Goal: Task Accomplishment & Management: Manage account settings

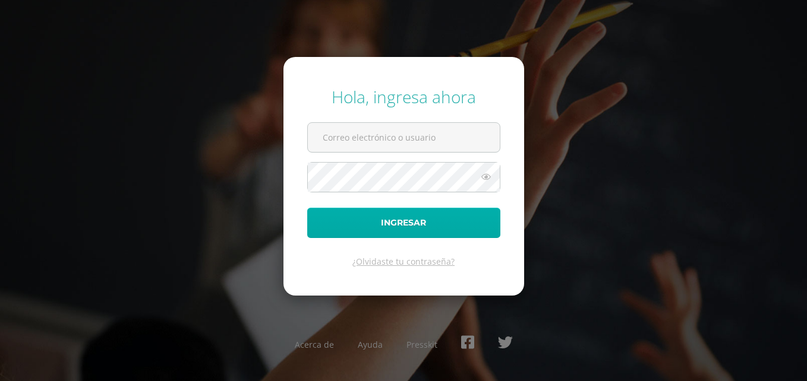
type input "jorgeguzmanfp@gmail.com"
click at [438, 230] on button "Ingresar" at bounding box center [403, 223] width 193 height 30
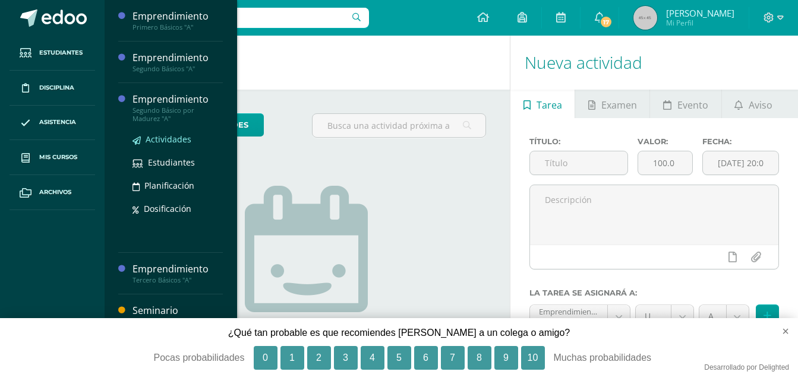
click at [169, 134] on span "Actividades" at bounding box center [169, 139] width 46 height 11
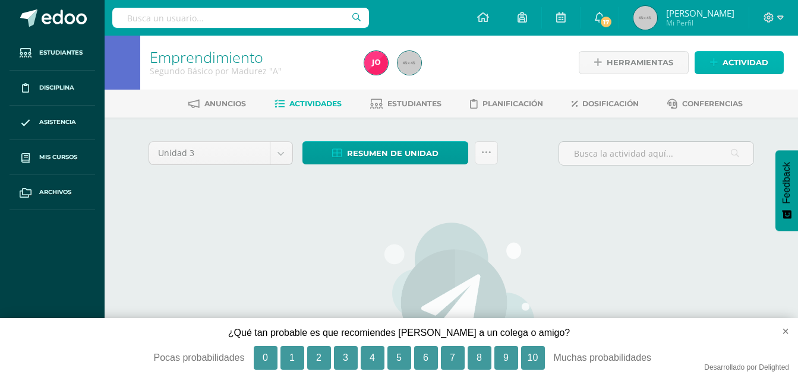
click at [722, 73] on link "Actividad" at bounding box center [738, 62] width 89 height 23
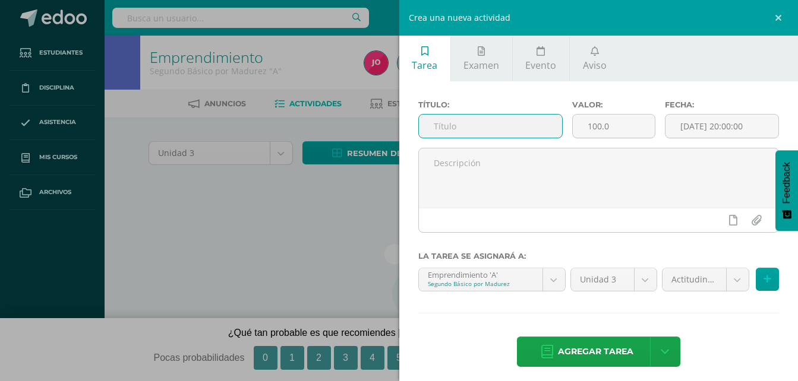
click at [484, 129] on input "text" at bounding box center [491, 126] width 144 height 23
type input "Cuestionario"
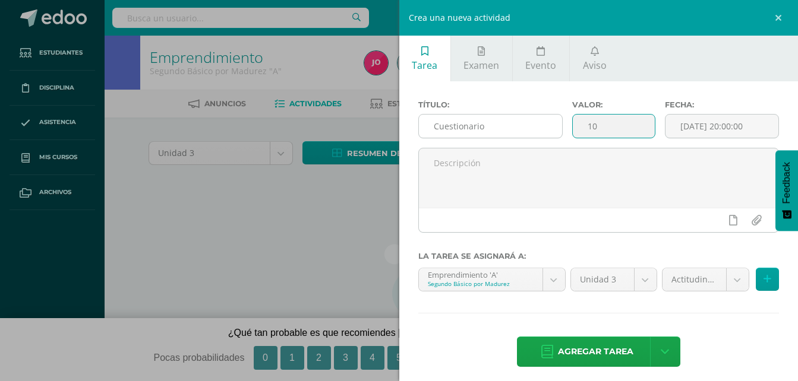
type input "10"
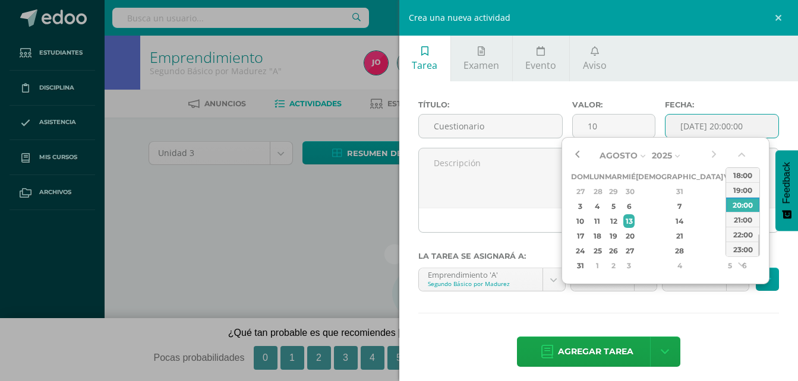
click at [577, 153] on button "button" at bounding box center [577, 156] width 12 height 18
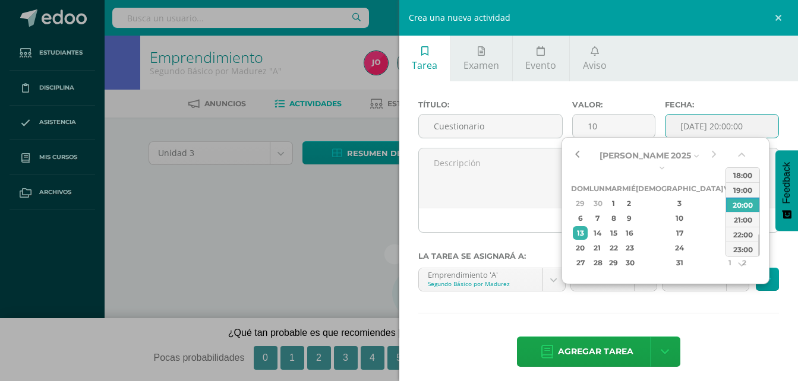
click at [577, 153] on button "button" at bounding box center [577, 156] width 12 height 18
click at [738, 211] on div "12" at bounding box center [744, 218] width 12 height 14
type input "2025-07-12 20:00"
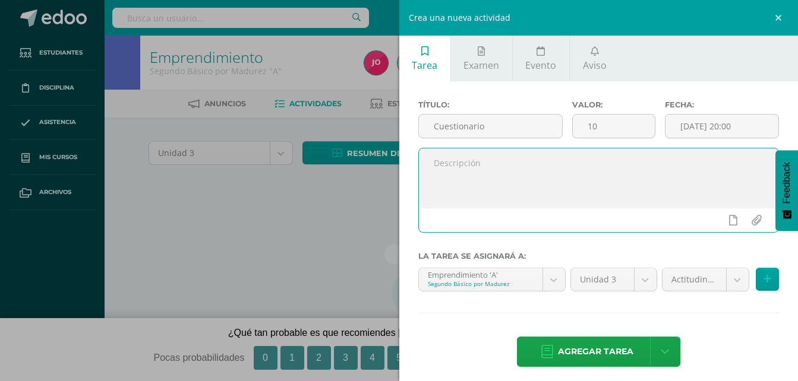
click at [542, 198] on textarea at bounding box center [599, 177] width 360 height 59
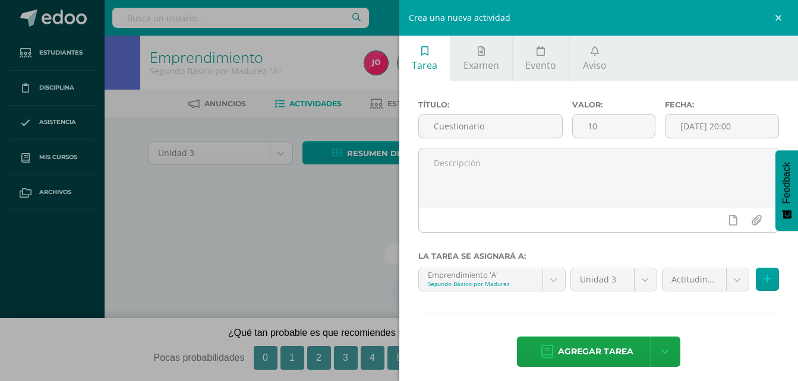
click at [703, 314] on hr at bounding box center [598, 313] width 361 height 1
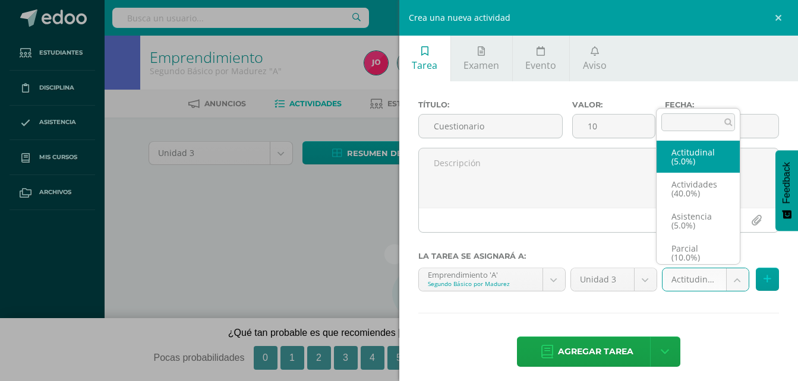
click at [736, 280] on body "Estudiantes Disciplina Asistencia Mis cursos Archivos Soporte Ayuda Reportar un…" at bounding box center [399, 255] width 798 height 510
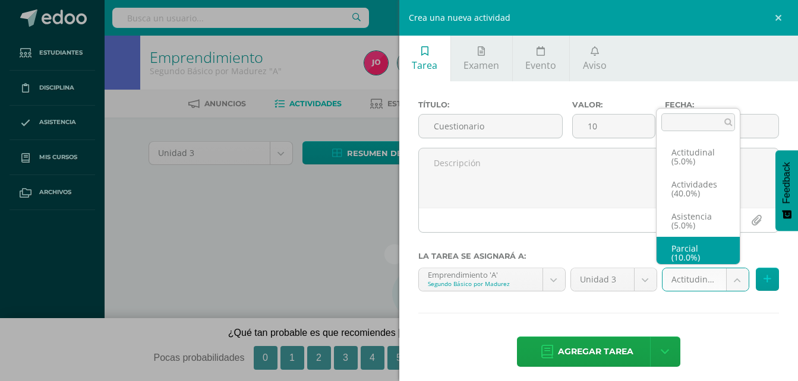
scroll to position [5, 0]
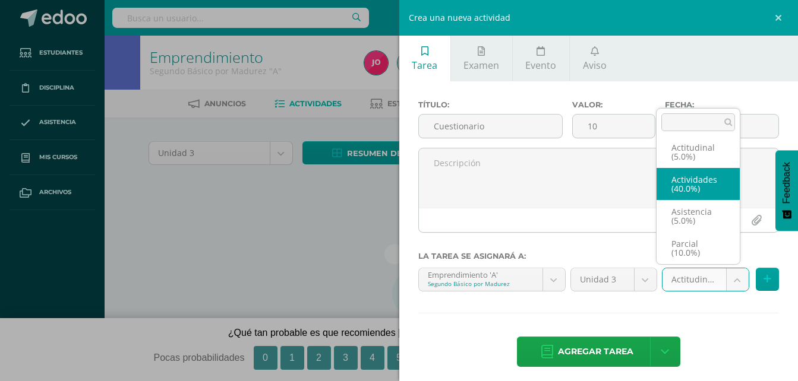
select select "22034"
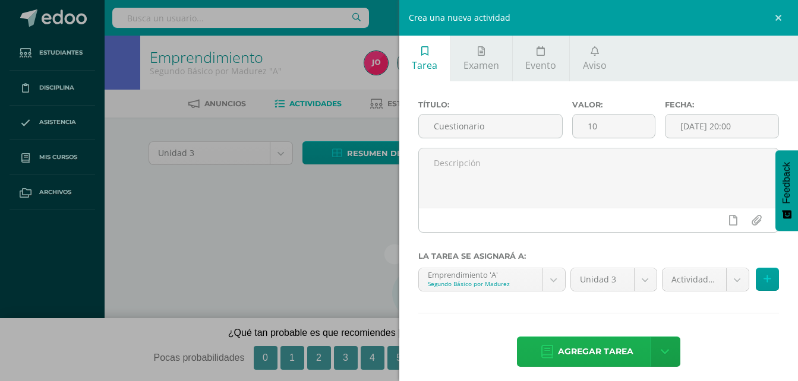
click at [607, 342] on span "Agregar tarea" at bounding box center [595, 351] width 75 height 29
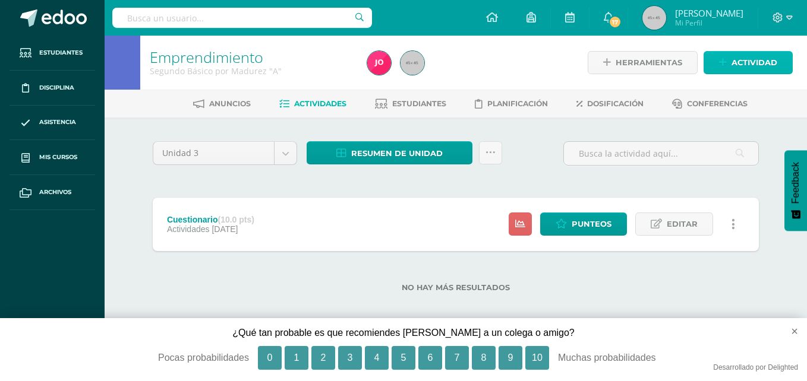
click at [762, 61] on span "Actividad" at bounding box center [754, 63] width 46 height 22
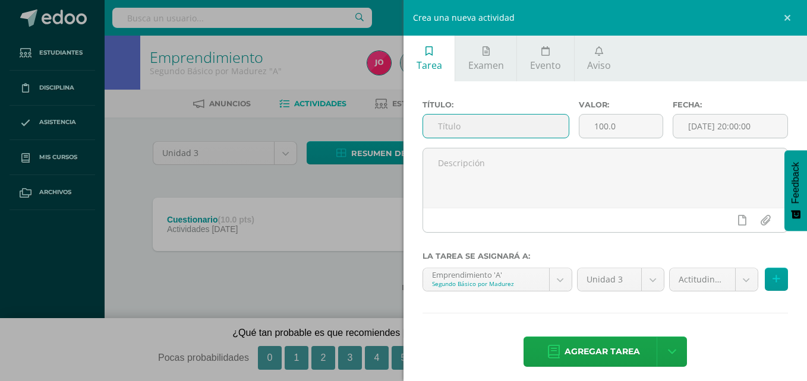
click at [453, 136] on input "text" at bounding box center [496, 126] width 146 height 23
type input "Definición de presupuesto"
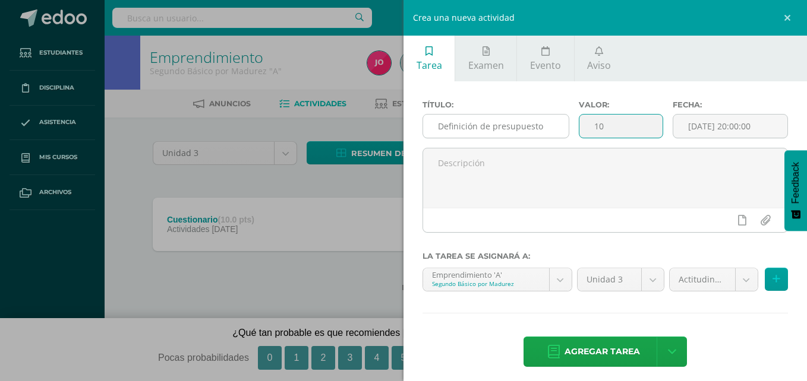
type input "10"
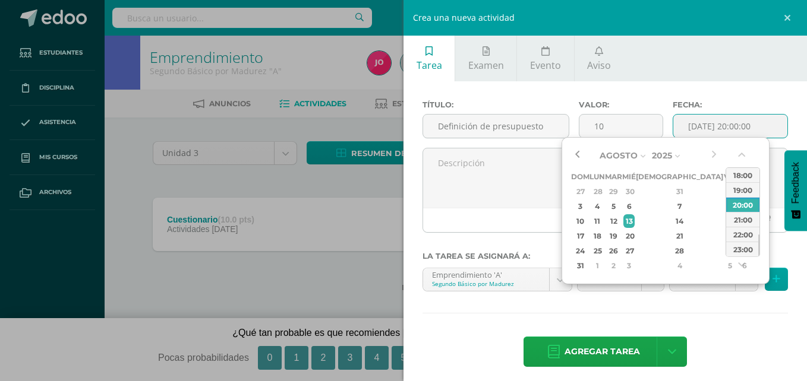
click at [581, 156] on button "button" at bounding box center [577, 156] width 12 height 18
click at [738, 191] on div "2" at bounding box center [744, 192] width 12 height 14
type input "2025-08-02 20:00"
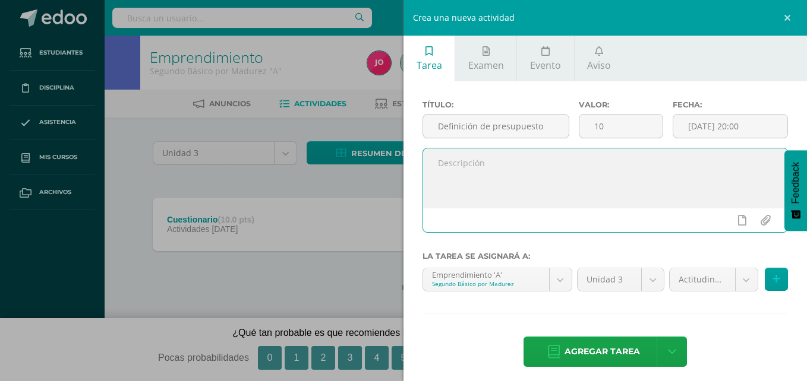
click at [534, 182] on textarea at bounding box center [605, 177] width 364 height 59
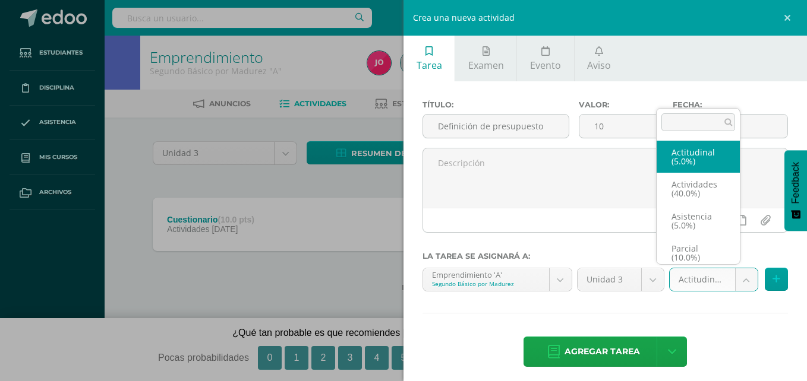
click at [740, 285] on body "Tarea asignada exitosamente Estudiantes Disciplina Asistencia Mis cursos Archiv…" at bounding box center [403, 165] width 807 height 330
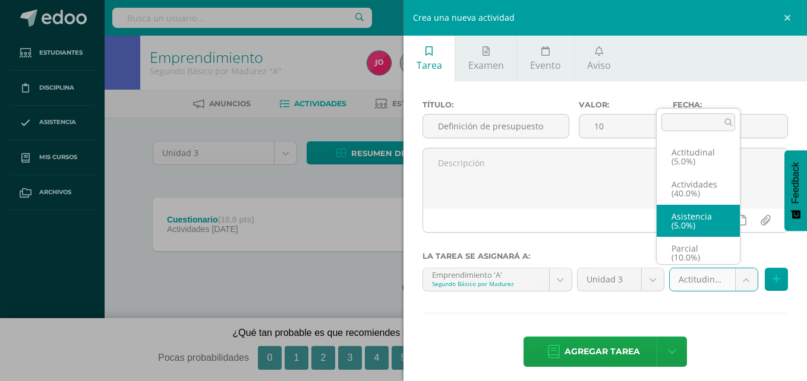
scroll to position [5, 0]
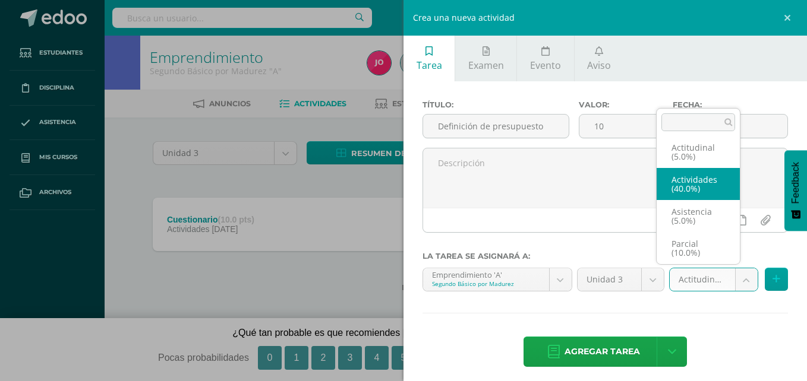
select select "22034"
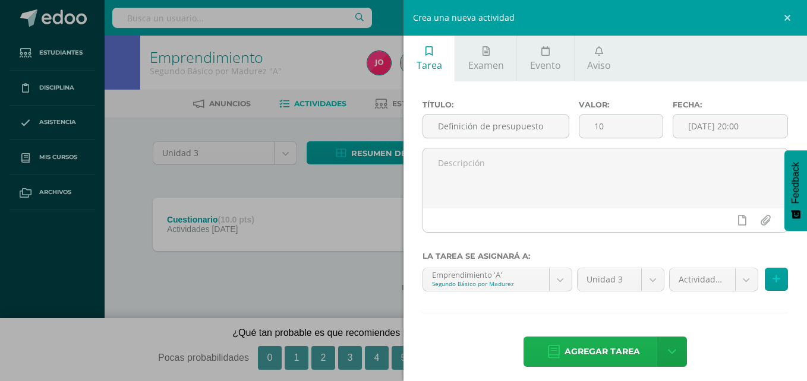
click at [597, 344] on span "Agregar tarea" at bounding box center [601, 351] width 75 height 29
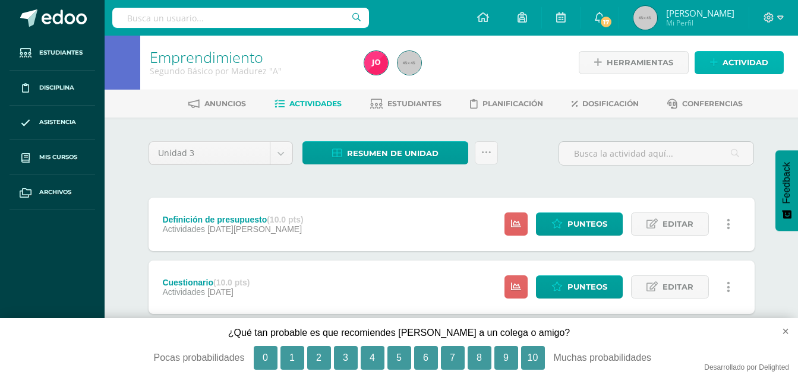
click at [731, 65] on span "Actividad" at bounding box center [745, 63] width 46 height 22
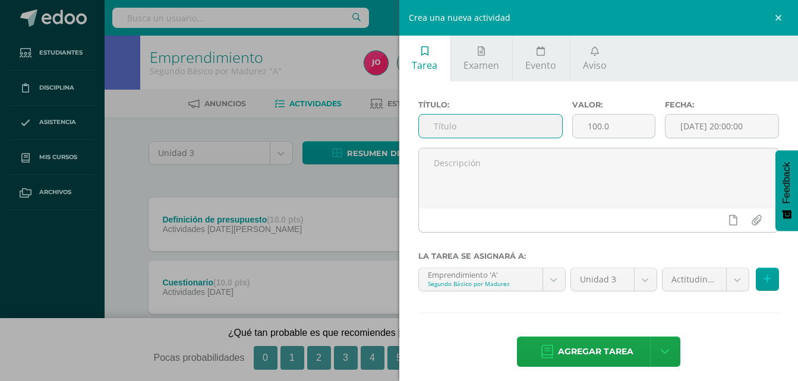
click at [447, 119] on input "text" at bounding box center [491, 126] width 144 height 23
type input "Patrimonio 1"
type input "10"
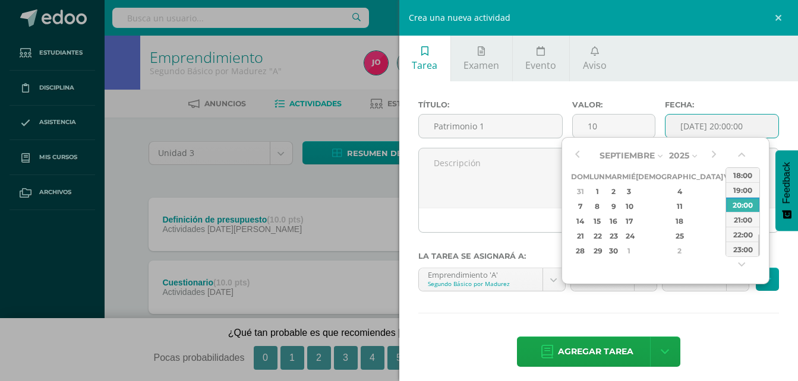
click at [733, 129] on input "[DATE] 20:00:00" at bounding box center [721, 126] width 113 height 23
click at [578, 154] on button "button" at bounding box center [577, 156] width 12 height 18
click at [738, 219] on div "16" at bounding box center [744, 221] width 12 height 14
type input "2025-08-16 20:00"
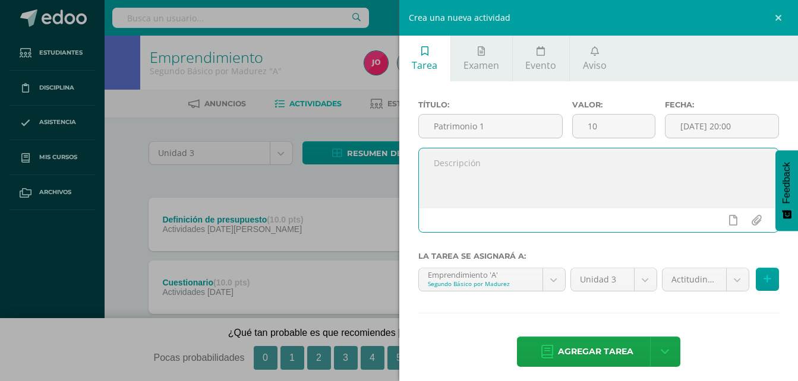
click at [542, 184] on textarea at bounding box center [599, 177] width 360 height 59
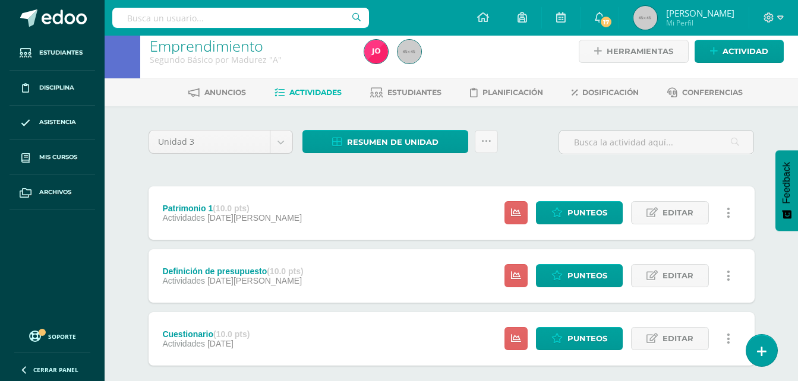
scroll to position [11, 0]
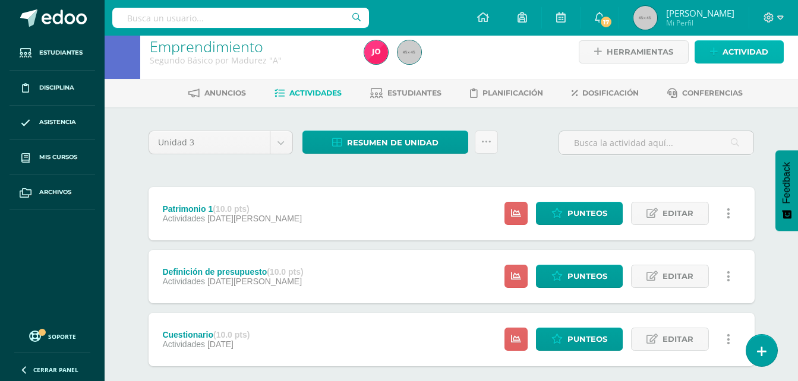
click at [737, 41] on span "Actividad" at bounding box center [745, 52] width 46 height 22
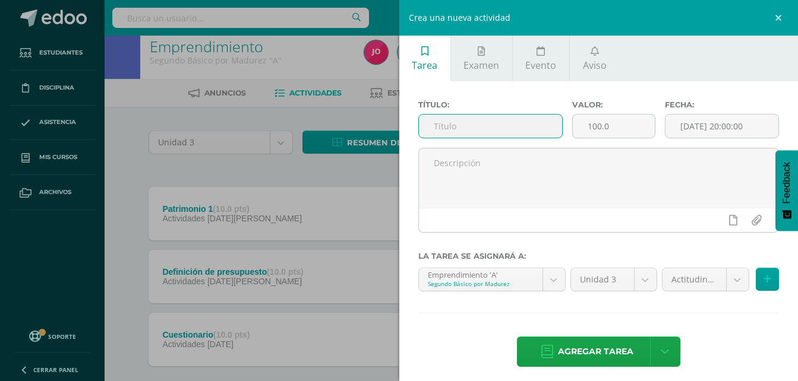
click at [503, 118] on input "text" at bounding box center [491, 126] width 144 height 23
type input "Patrimonio 2"
click at [601, 124] on input "100.0" at bounding box center [614, 126] width 82 height 23
type input "0"
type input "10"
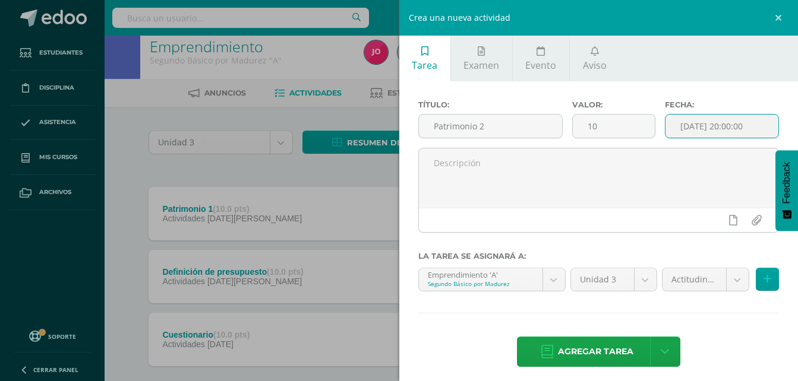
click at [725, 134] on input "[DATE] 20:00:00" at bounding box center [721, 126] width 113 height 23
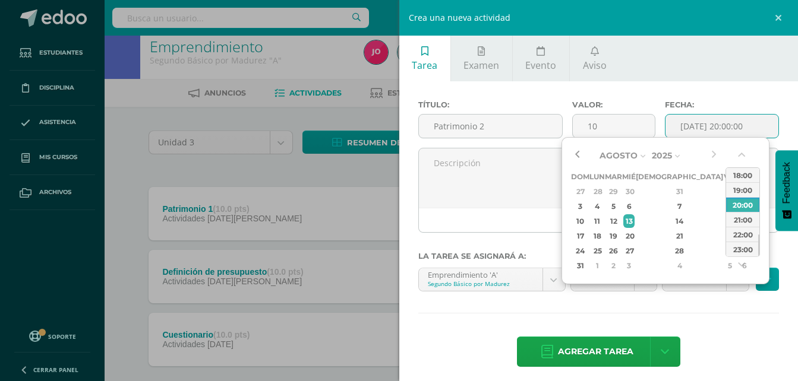
click at [574, 156] on button "button" at bounding box center [577, 156] width 12 height 18
click at [738, 252] on div "30" at bounding box center [744, 251] width 12 height 14
type input "[DATE] 20:00"
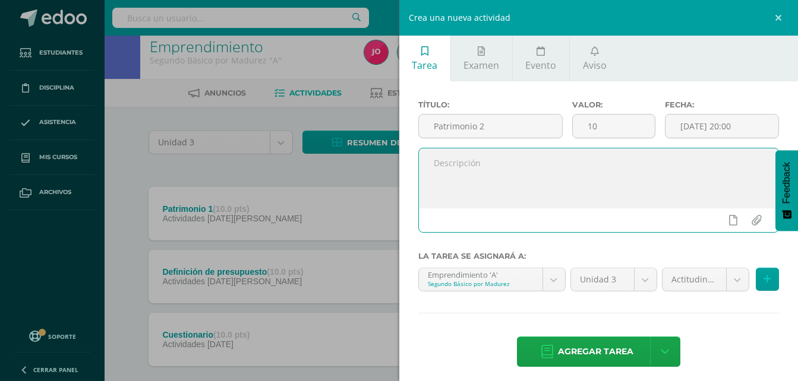
click at [520, 184] on textarea at bounding box center [599, 177] width 360 height 59
click at [726, 274] on body "Tarea asignada exitosamente Estudiantes Disciplina Asistencia Mis cursos Archiv…" at bounding box center [399, 217] width 798 height 456
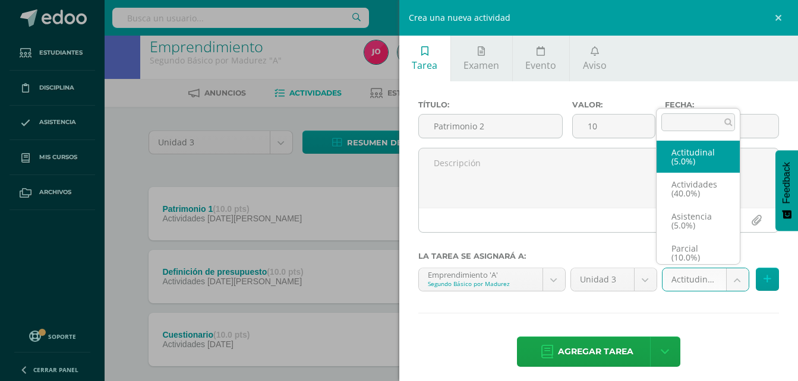
scroll to position [5, 0]
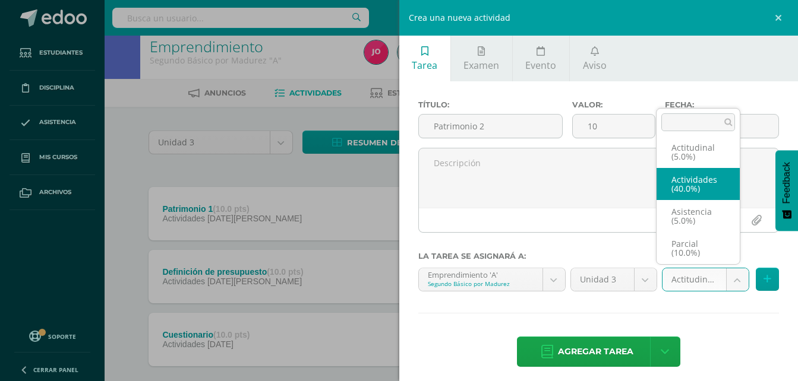
select select "22034"
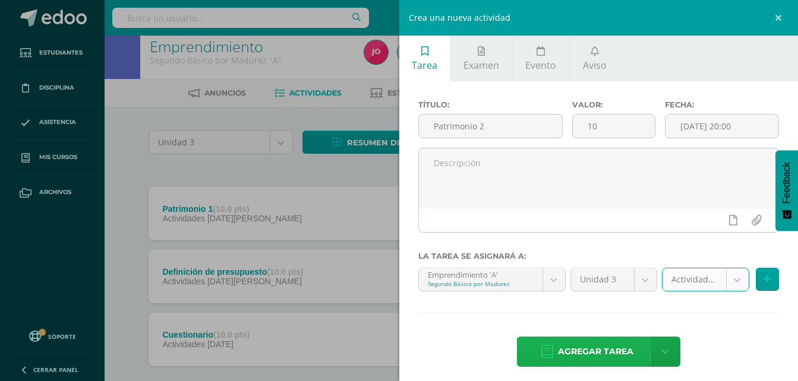
click at [637, 354] on link "Agregar tarea" at bounding box center [587, 352] width 140 height 30
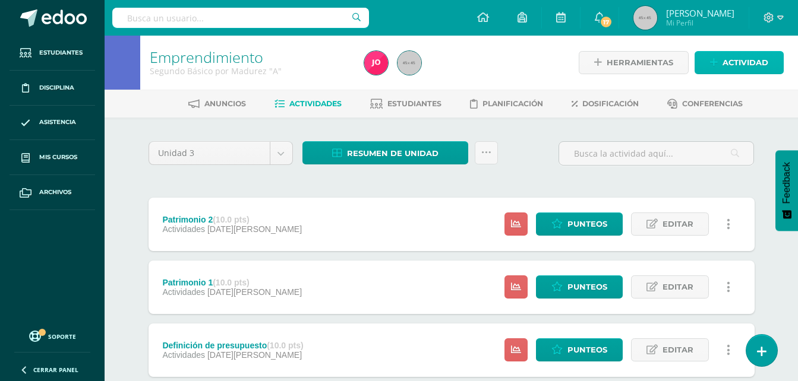
click at [732, 52] on span "Actividad" at bounding box center [745, 63] width 46 height 22
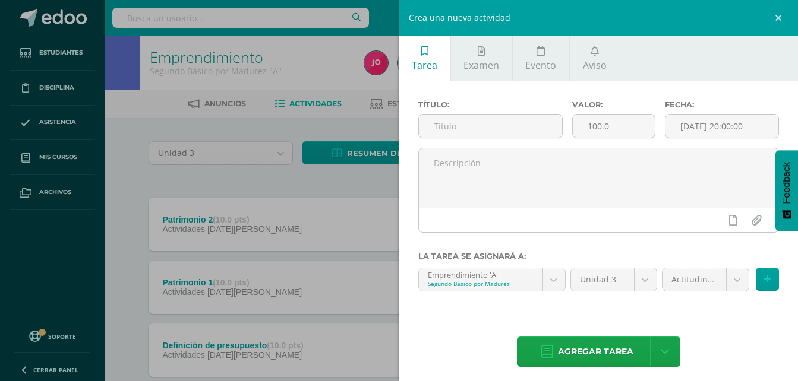
click at [497, 112] on div "Título:" at bounding box center [490, 124] width 154 height 48
click at [492, 121] on input "text" at bounding box center [491, 126] width 144 height 23
type input "Parciales"
type input "10"
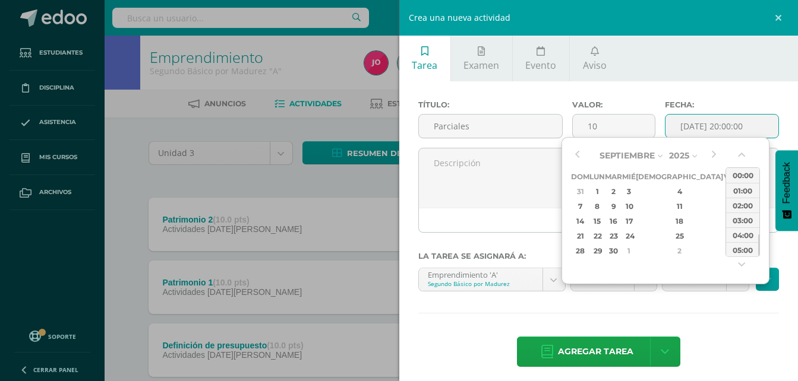
click at [685, 129] on input "[DATE] 20:00:00" at bounding box center [721, 126] width 113 height 23
click at [581, 156] on button "button" at bounding box center [577, 156] width 12 height 18
click at [738, 254] on div "30" at bounding box center [744, 251] width 12 height 14
type input "2025-08-30 20:00"
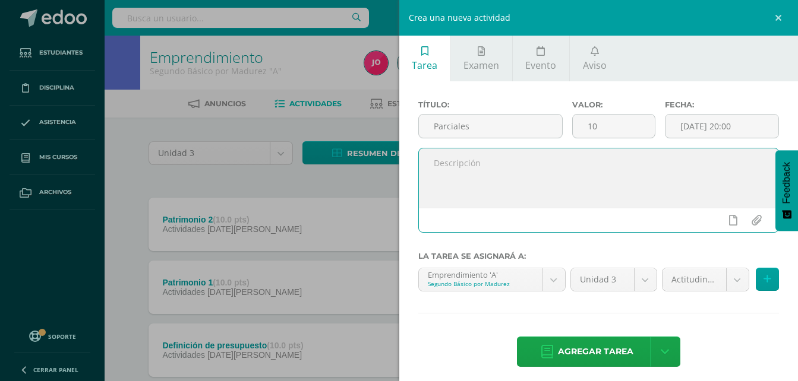
click at [535, 191] on textarea at bounding box center [599, 177] width 360 height 59
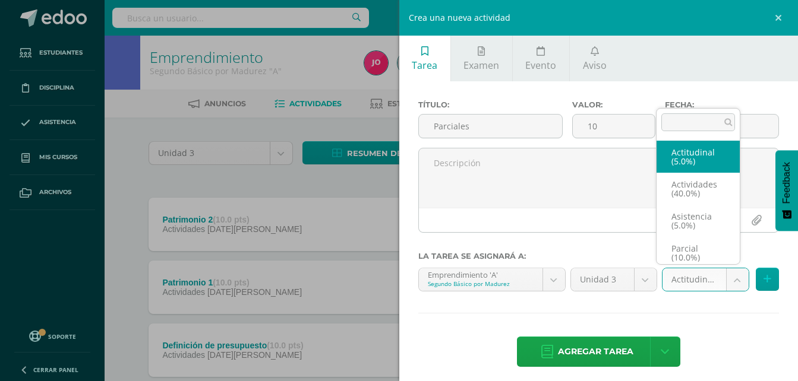
click at [721, 283] on body "Tarea asignada exitosamente Estudiantes Disciplina Asistencia Mis cursos Archiv…" at bounding box center [399, 259] width 798 height 519
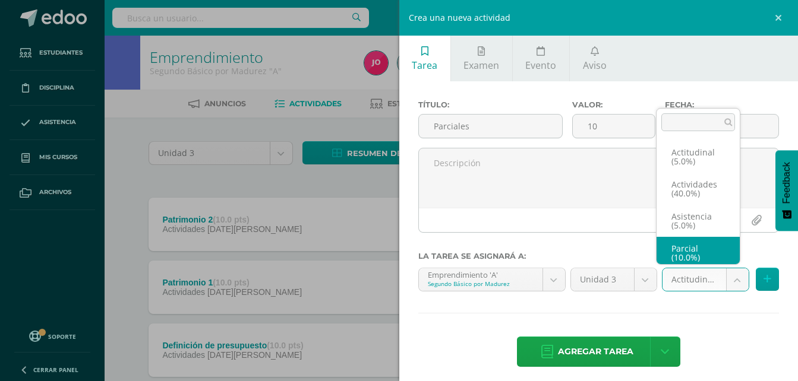
scroll to position [5, 0]
select select "22033"
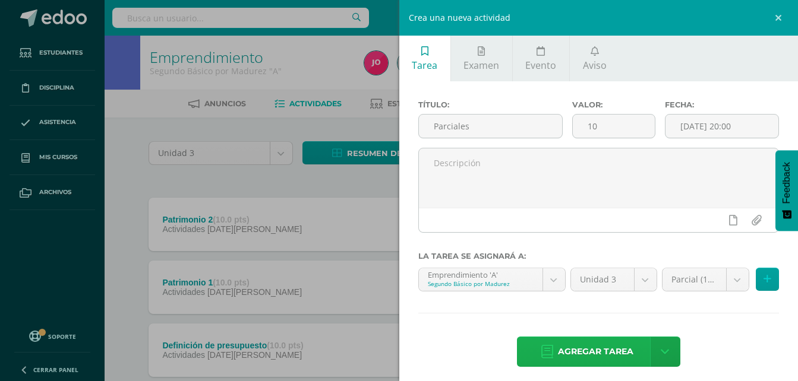
click at [630, 345] on link "Agregar tarea" at bounding box center [587, 352] width 140 height 30
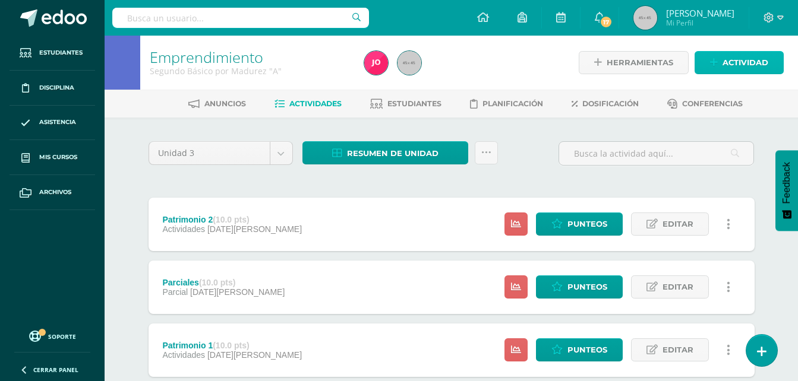
click at [741, 68] on span "Actividad" at bounding box center [745, 63] width 46 height 22
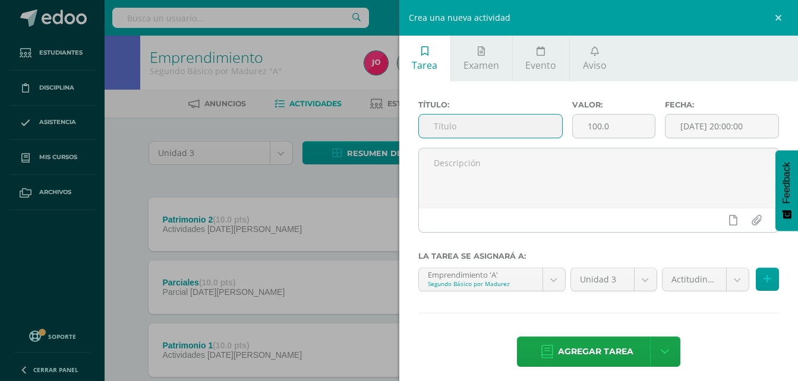
click at [447, 119] on input "text" at bounding box center [491, 126] width 144 height 23
type input "Asistencia"
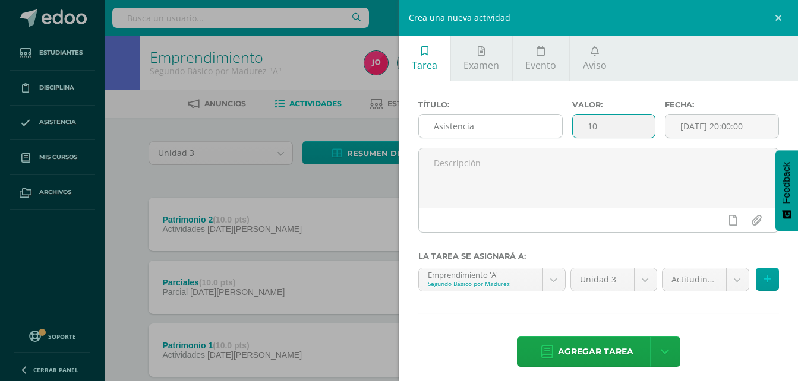
type input "1"
type input "5"
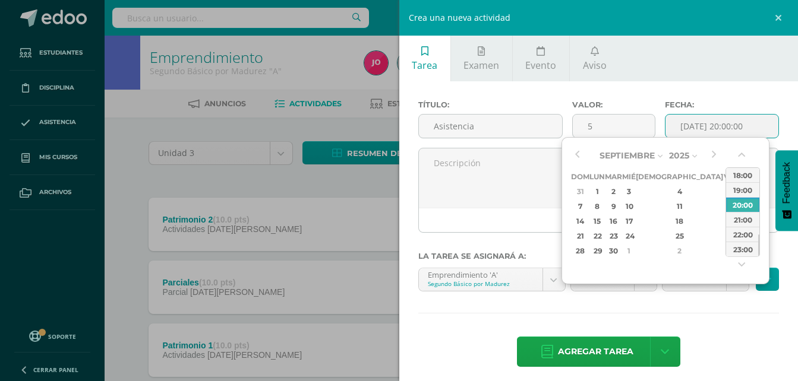
click at [690, 119] on input "[DATE] 20:00:00" at bounding box center [721, 126] width 113 height 23
click at [738, 192] on div "6" at bounding box center [744, 192] width 12 height 14
type input "[DATE] 20:00"
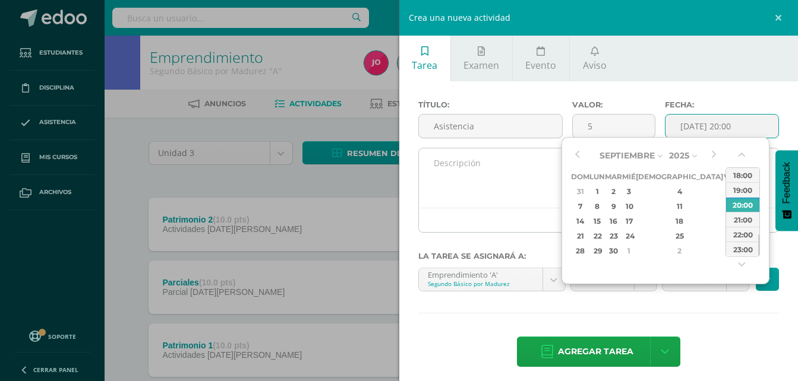
click at [547, 178] on textarea at bounding box center [599, 177] width 360 height 59
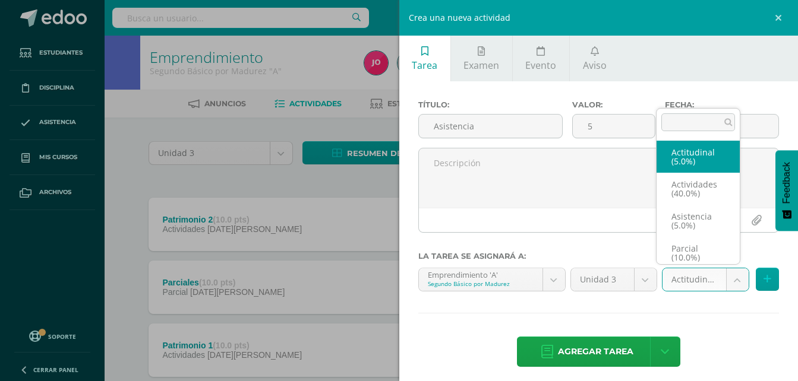
click at [729, 274] on body "Tarea asignada exitosamente Estudiantes Disciplina Asistencia Mis cursos Archiv…" at bounding box center [399, 291] width 798 height 582
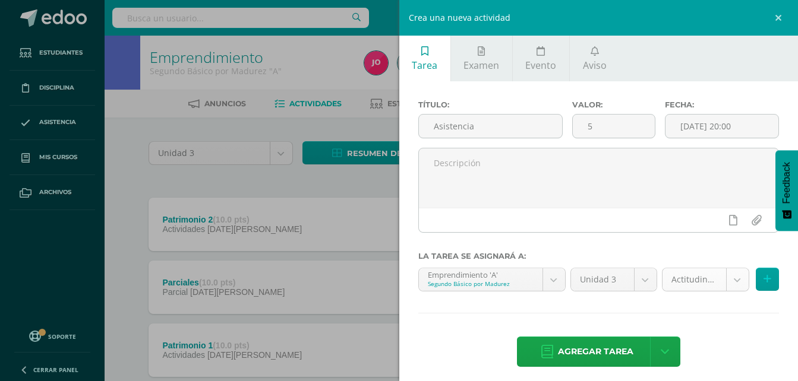
click at [729, 274] on body "Tarea asignada exitosamente Estudiantes Disciplina Asistencia Mis cursos Archiv…" at bounding box center [399, 291] width 798 height 582
click at [599, 340] on span "Agregar tarea" at bounding box center [595, 351] width 75 height 29
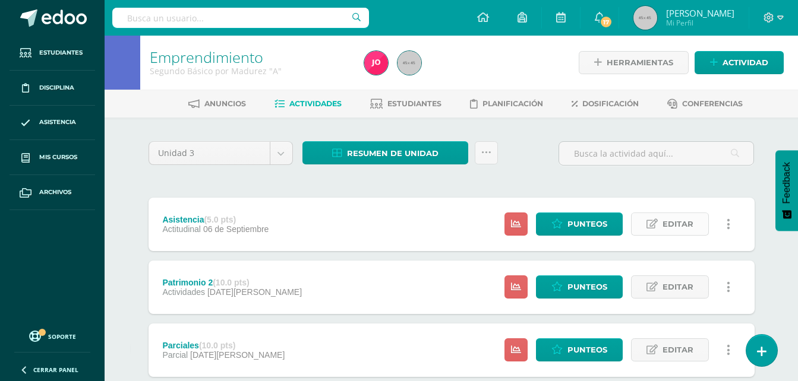
click at [663, 231] on span "Editar" at bounding box center [677, 224] width 31 height 22
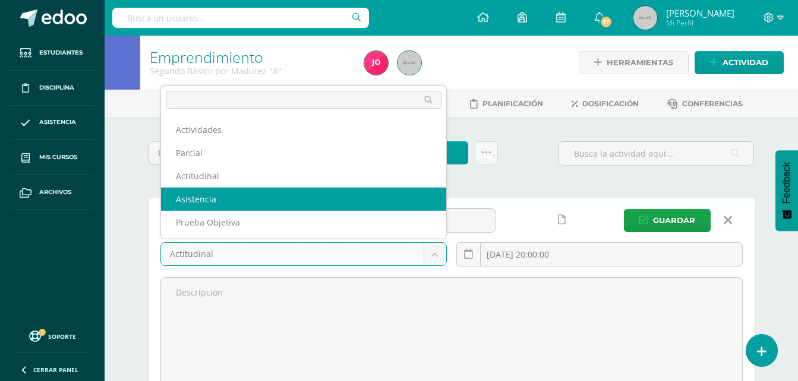
select select "22031"
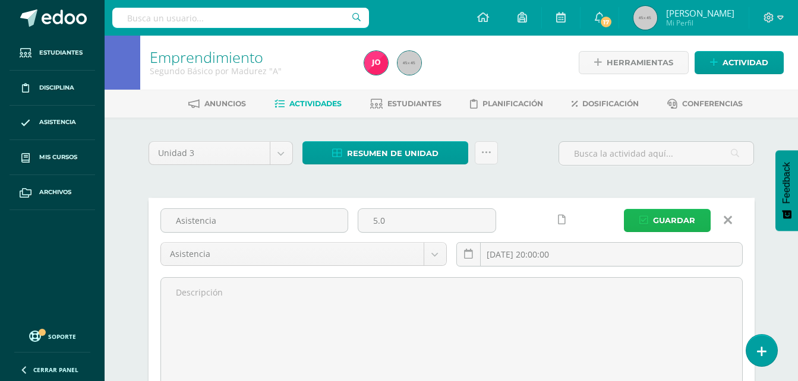
click at [643, 211] on button "Guardar" at bounding box center [667, 220] width 87 height 23
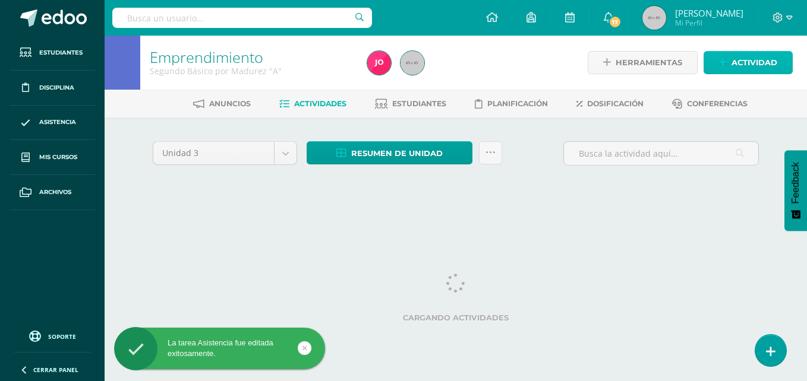
click at [756, 62] on span "Actividad" at bounding box center [754, 63] width 46 height 22
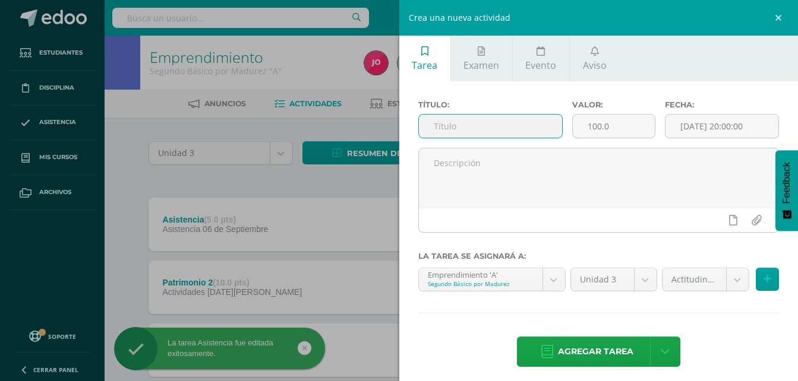
click at [514, 116] on input "text" at bounding box center [491, 126] width 144 height 23
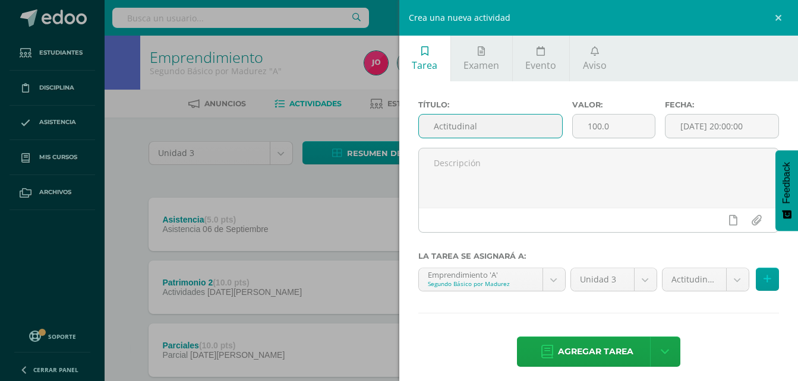
type input "Actitudinal"
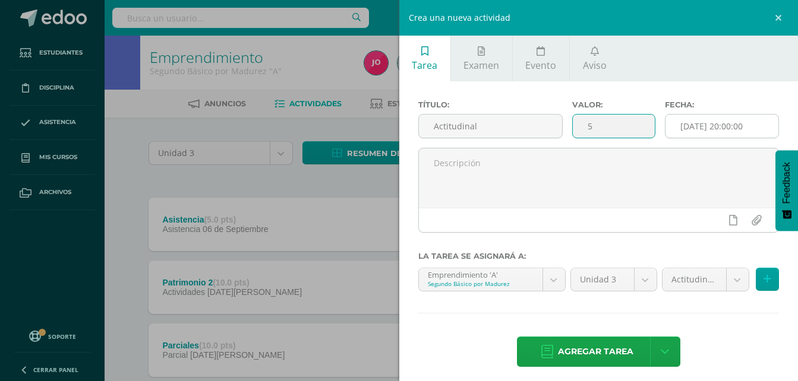
type input "5"
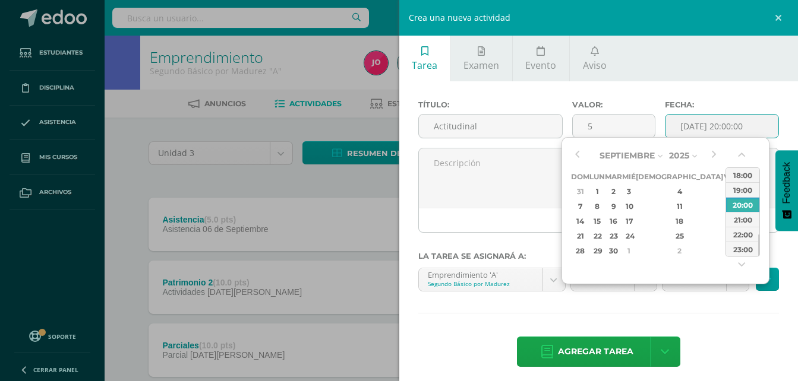
click at [701, 116] on input "[DATE] 20:00:00" at bounding box center [721, 126] width 113 height 23
click at [738, 193] on div "6" at bounding box center [744, 192] width 12 height 14
type input "[DATE] 20:00"
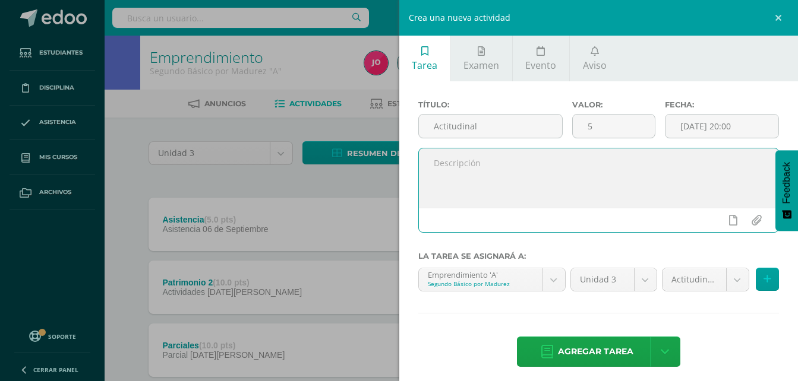
click at [511, 177] on textarea at bounding box center [599, 177] width 360 height 59
click at [697, 179] on textarea at bounding box center [599, 177] width 360 height 59
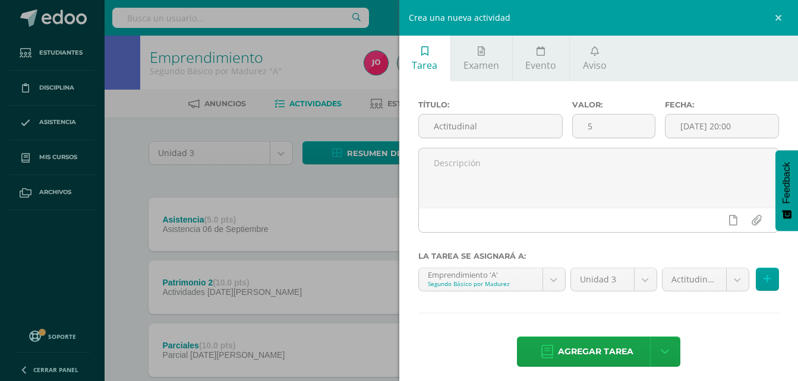
click at [700, 326] on div "Título: Actitudinal Valor: 5 Fecha: [DATE] 20:00 La tarea se asignará a: Empren…" at bounding box center [598, 234] width 399 height 307
click at [609, 352] on span "Agregar tarea" at bounding box center [595, 351] width 75 height 29
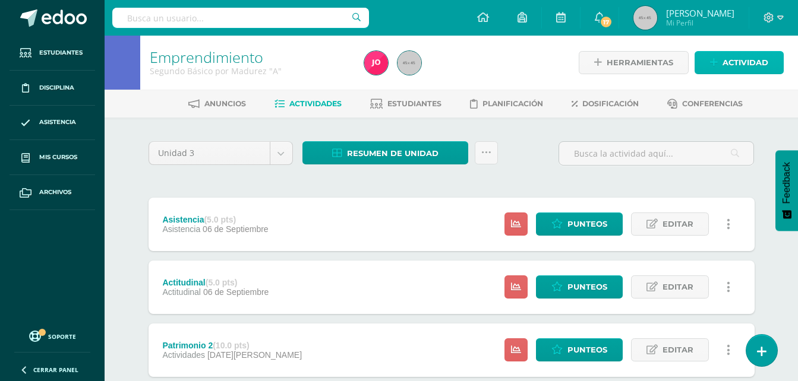
click at [733, 57] on span "Actividad" at bounding box center [745, 63] width 46 height 22
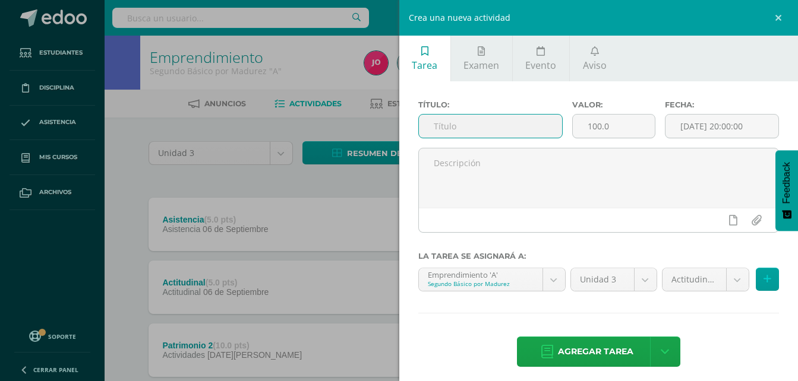
click at [492, 119] on input "text" at bounding box center [491, 126] width 144 height 23
type input "Evaluación escrita"
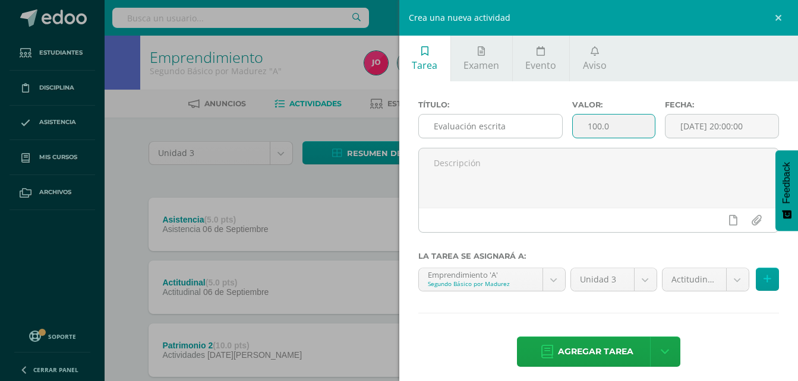
type input "6"
type input "40"
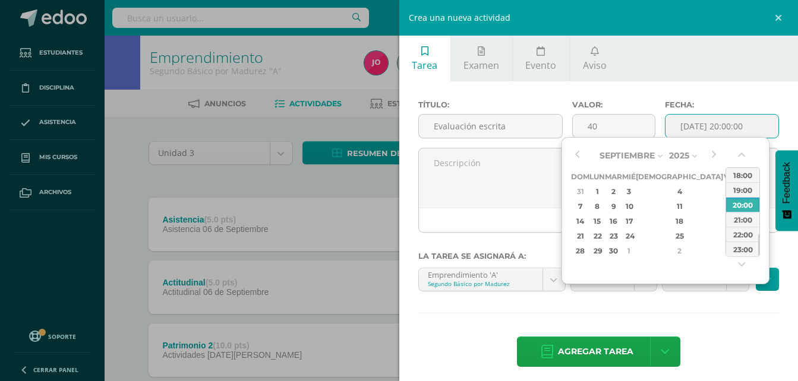
click at [738, 193] on div "6" at bounding box center [744, 192] width 12 height 14
type input "2025-09-06 20:00"
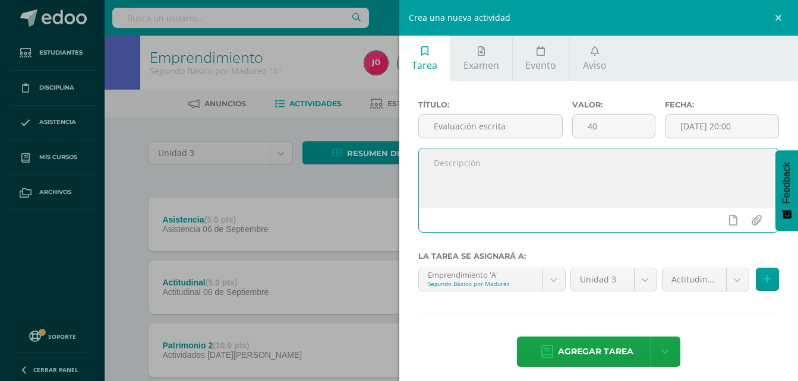
click at [511, 159] on textarea at bounding box center [599, 177] width 360 height 59
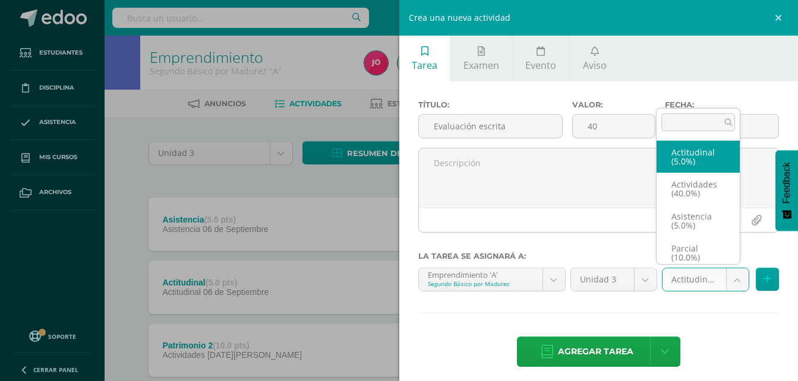
click at [721, 277] on body "Tarea asignada exitosamente Estudiantes Disciplina Asistencia Mis cursos Archiv…" at bounding box center [399, 354] width 798 height 708
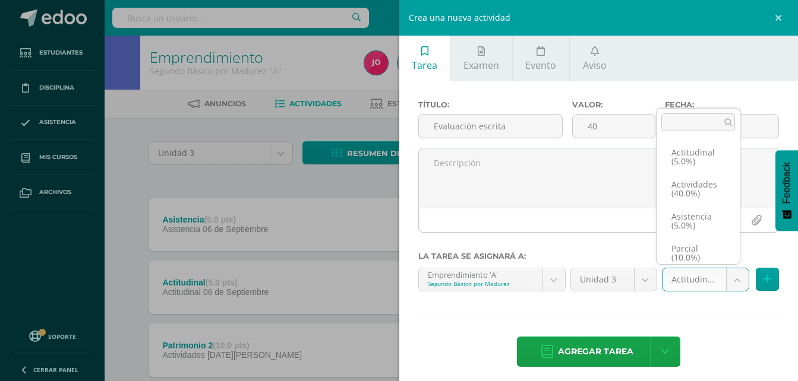
scroll to position [50, 0]
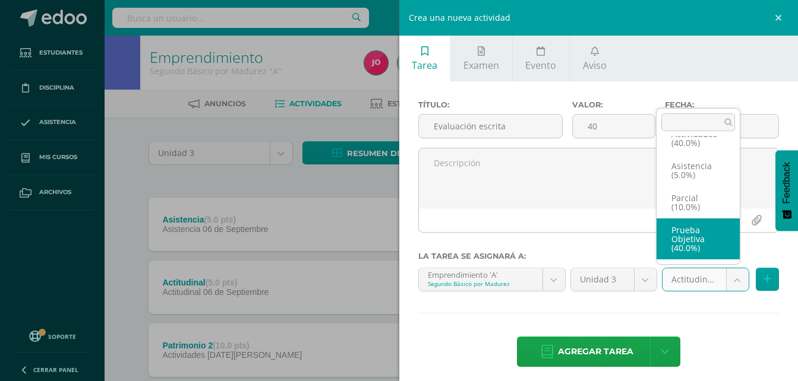
select select "22030"
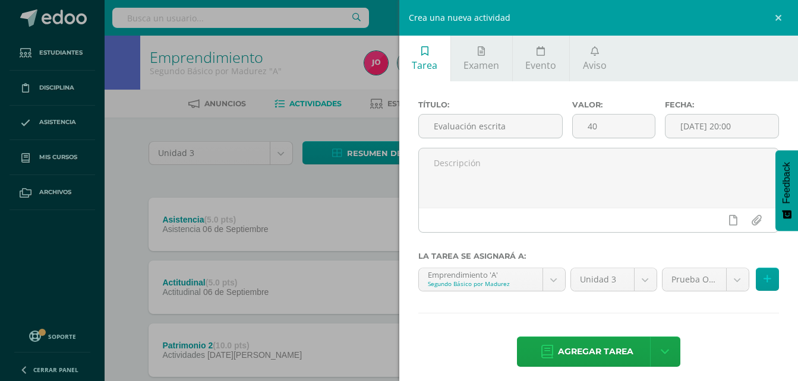
click at [720, 361] on div "Agregar tarea Agregar tarea y ocultar" at bounding box center [598, 353] width 361 height 33
click at [587, 339] on span "Agregar tarea" at bounding box center [595, 351] width 75 height 29
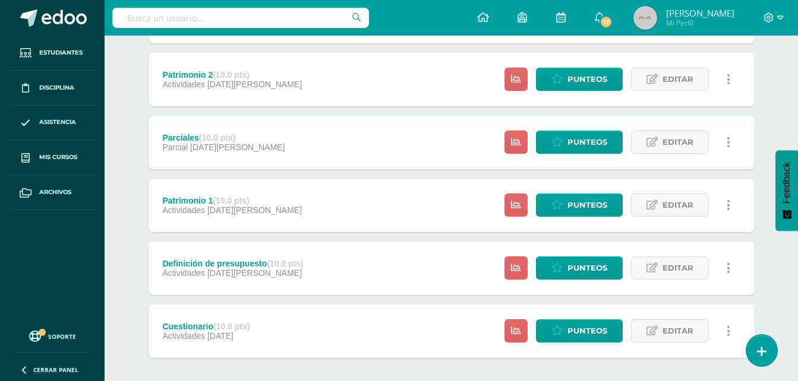
scroll to position [390, 0]
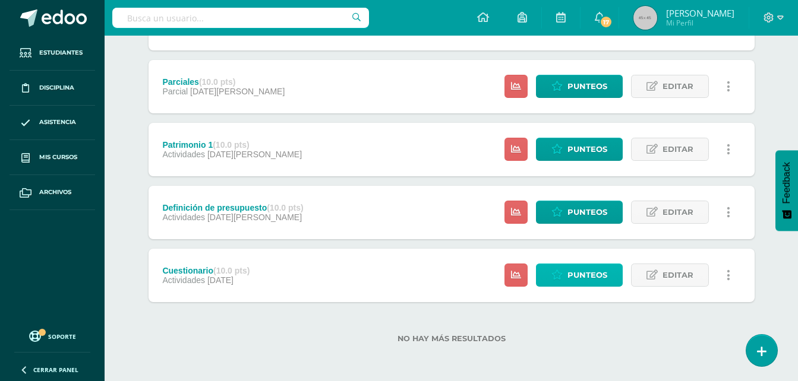
click at [597, 282] on span "Punteos" at bounding box center [587, 275] width 40 height 22
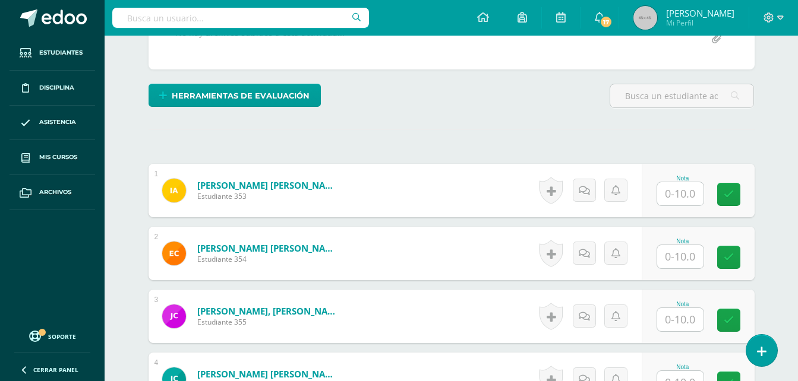
scroll to position [249, 0]
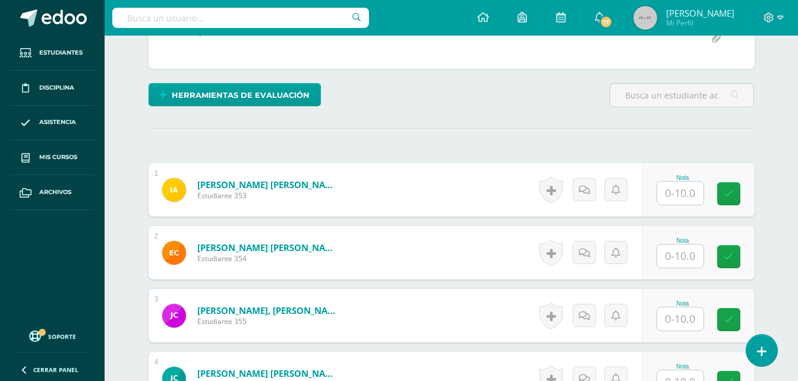
click at [676, 200] on input "text" at bounding box center [680, 193] width 46 height 23
type input "10"
click at [680, 258] on input "text" at bounding box center [680, 256] width 46 height 23
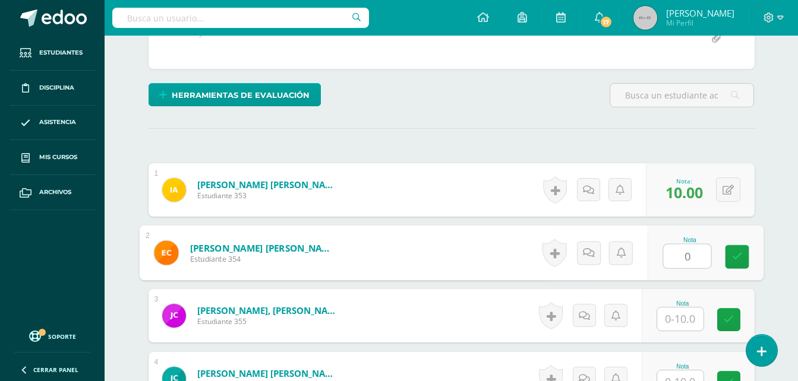
type input "0"
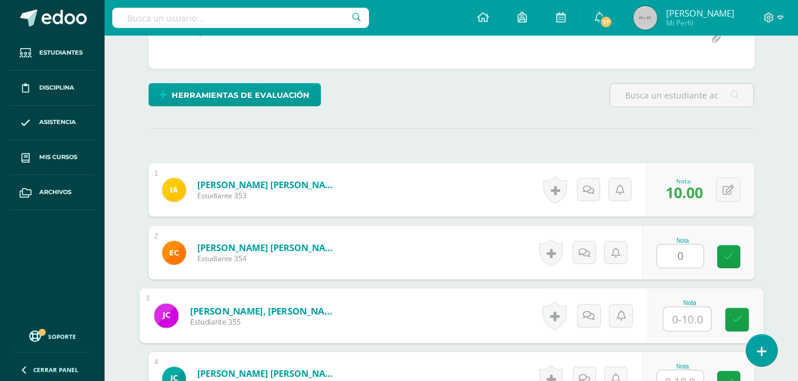
click at [671, 324] on input "text" at bounding box center [687, 320] width 48 height 24
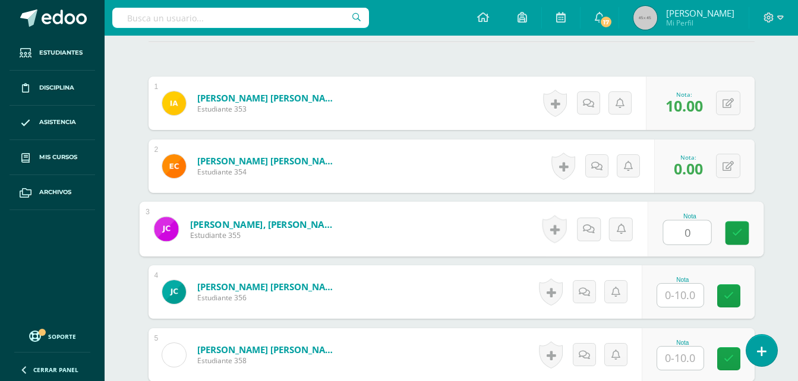
scroll to position [361, 0]
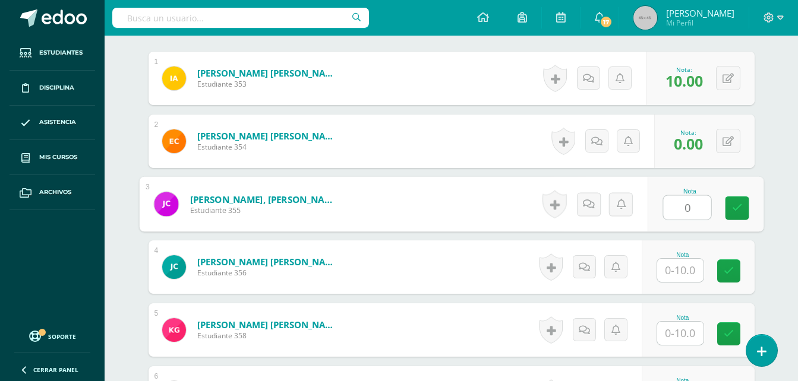
type input "0"
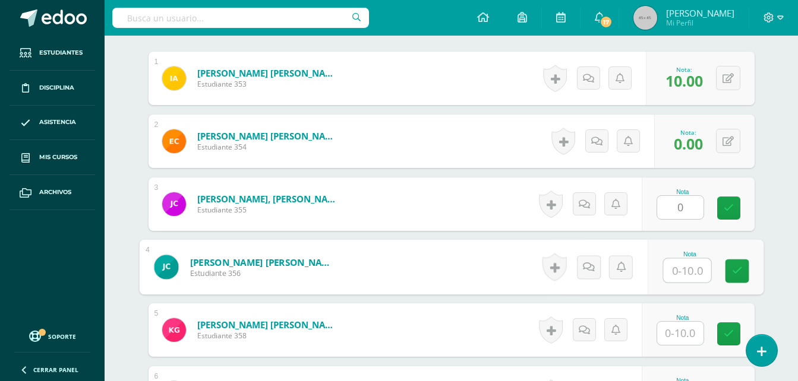
click at [676, 279] on input "text" at bounding box center [687, 271] width 48 height 24
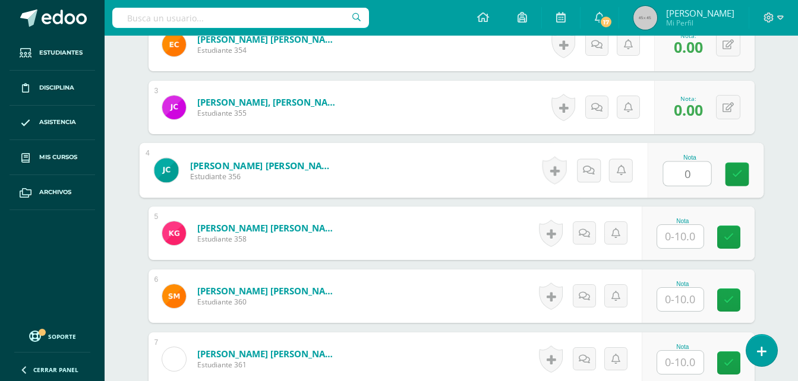
scroll to position [491, 0]
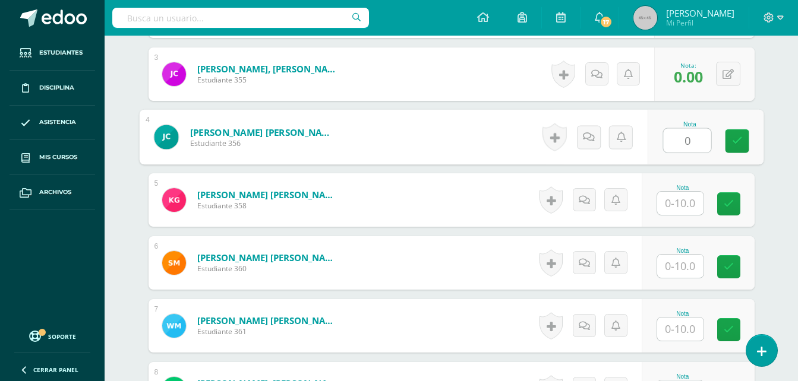
type input "0"
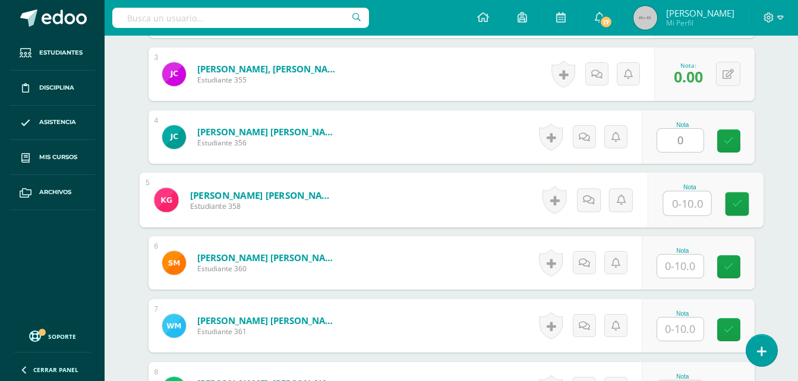
click at [676, 201] on input "text" at bounding box center [687, 204] width 48 height 24
type input "0"
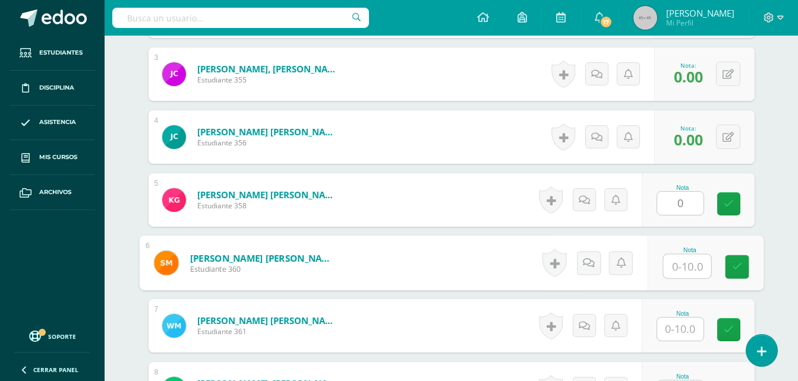
click at [684, 269] on input "text" at bounding box center [687, 267] width 48 height 24
type input "0"
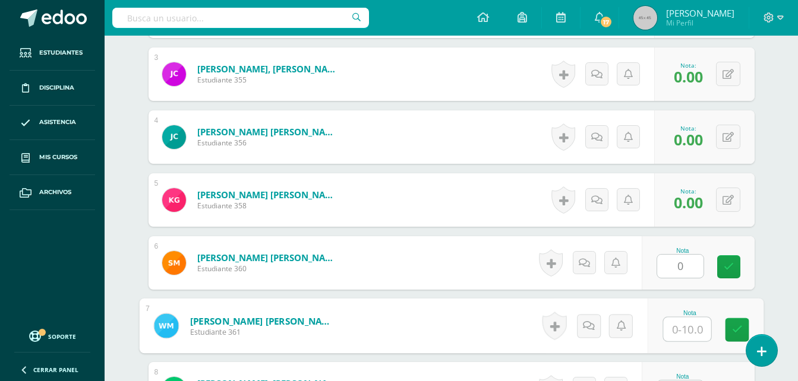
click at [676, 336] on input "text" at bounding box center [687, 330] width 48 height 24
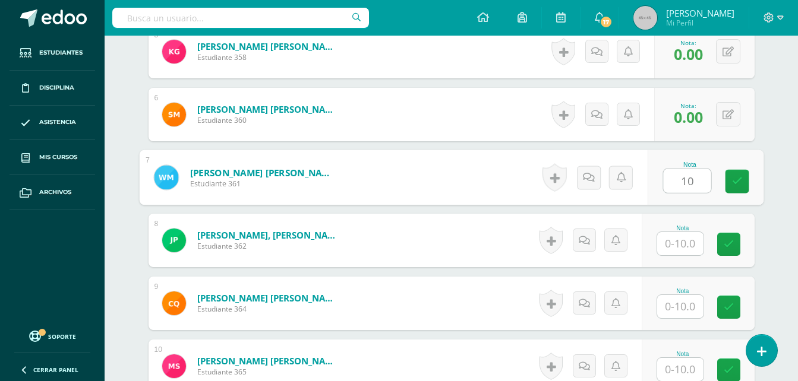
scroll to position [641, 0]
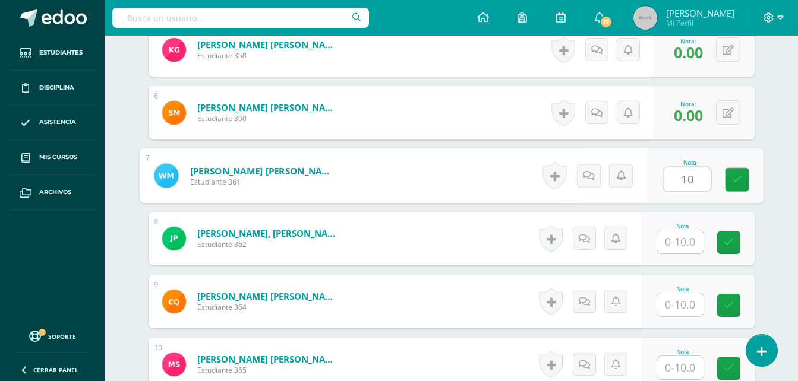
type input "10"
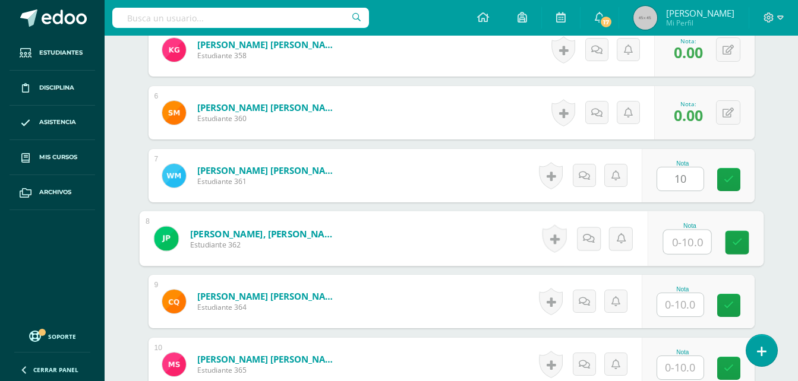
click at [692, 236] on input "text" at bounding box center [687, 242] width 48 height 24
type input "0"
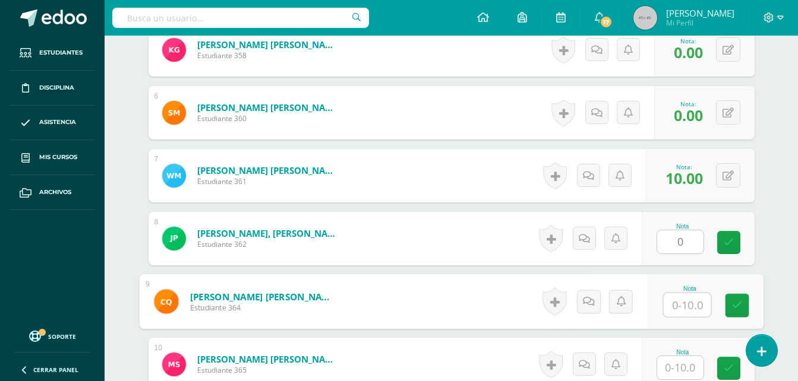
click at [675, 308] on input "text" at bounding box center [687, 305] width 48 height 24
type input "10"
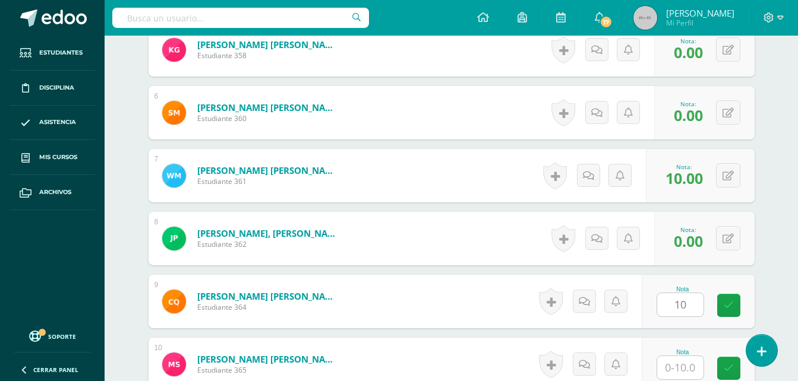
drag, startPoint x: 802, startPoint y: 251, endPoint x: 795, endPoint y: 327, distance: 75.8
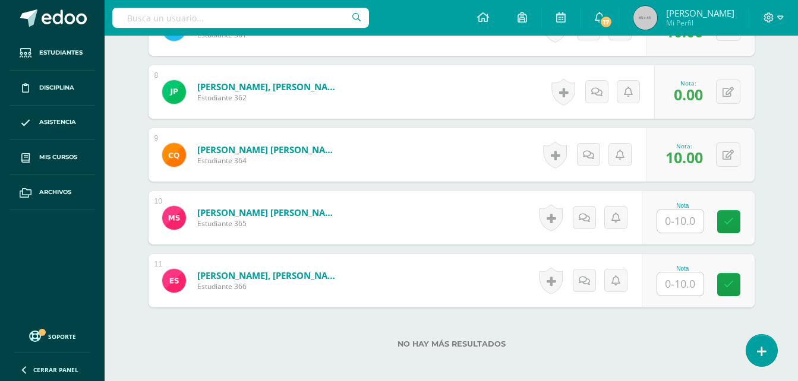
scroll to position [791, 0]
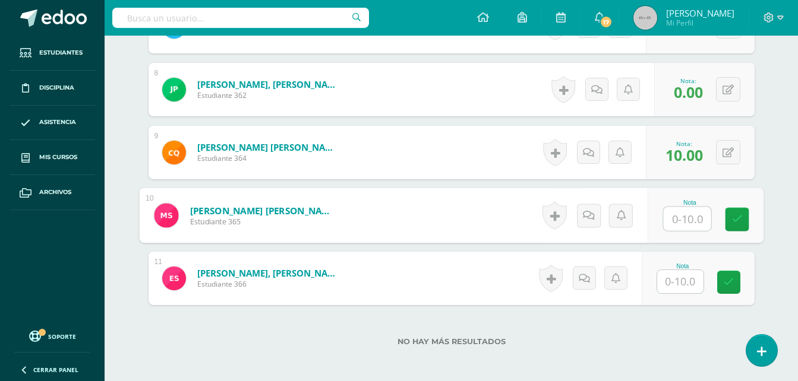
click at [686, 223] on input "text" at bounding box center [687, 219] width 48 height 24
type input "10"
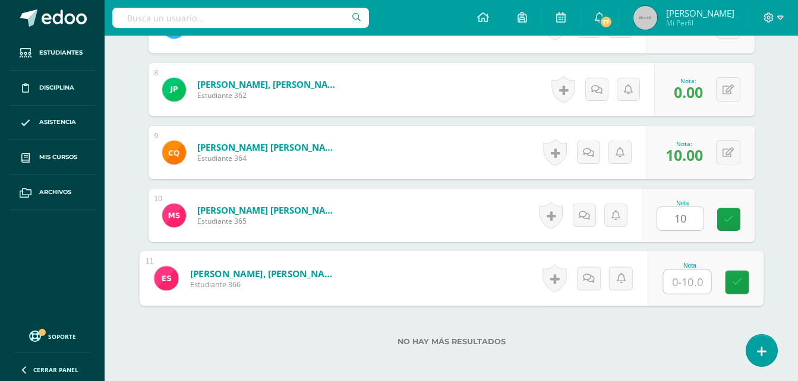
click at [672, 274] on input "text" at bounding box center [687, 282] width 48 height 24
type input "10"
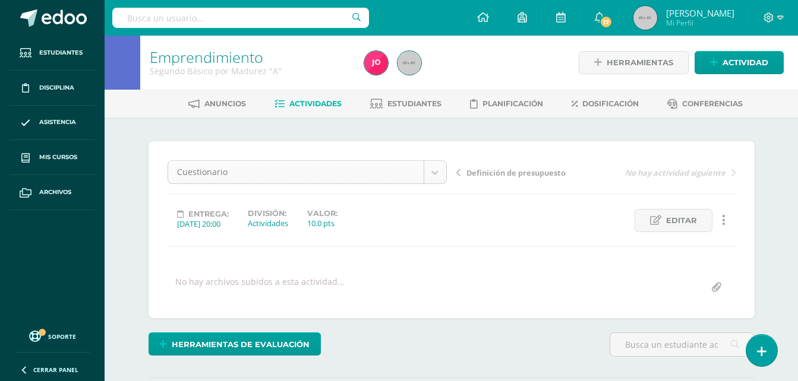
scroll to position [62, 0]
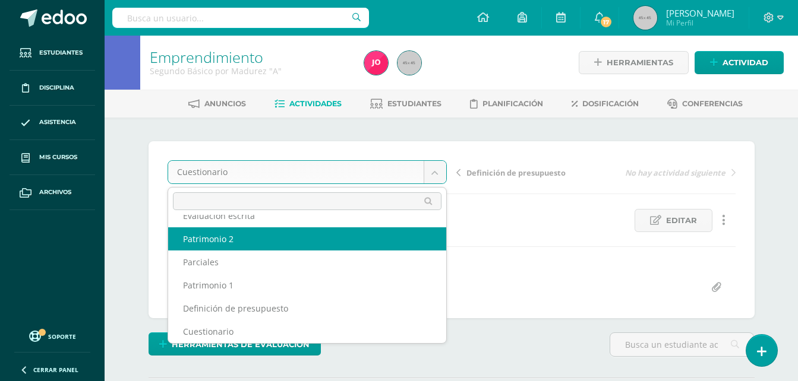
scroll to position [51, 0]
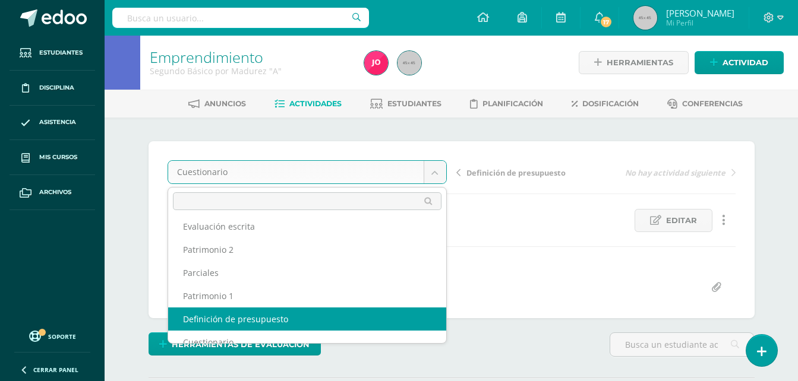
select select "/dashboard/teacher/grade-activity/22502/"
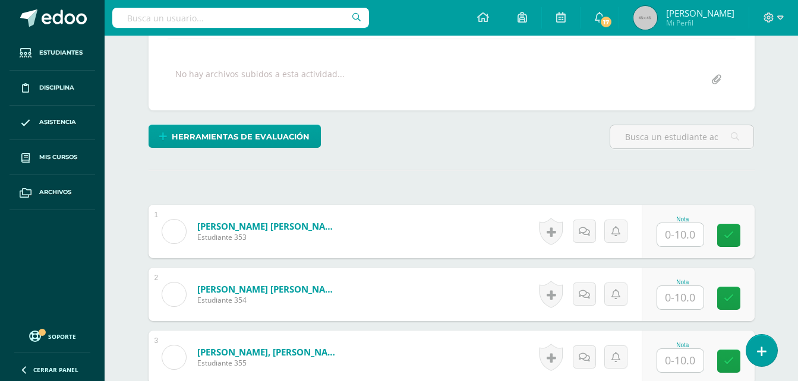
scroll to position [214, 0]
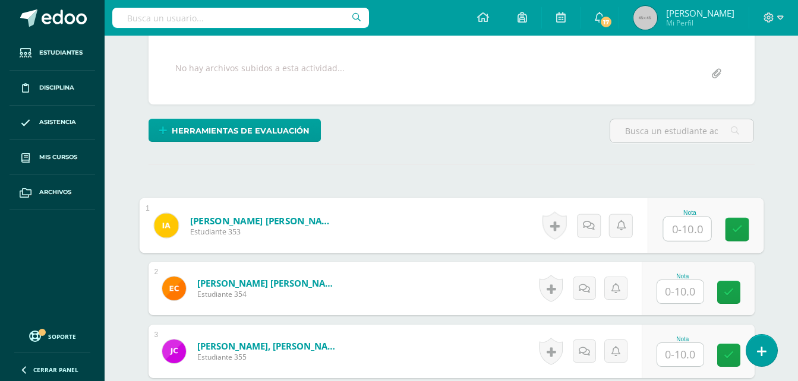
click at [678, 220] on input "text" at bounding box center [687, 229] width 48 height 24
type input "10"
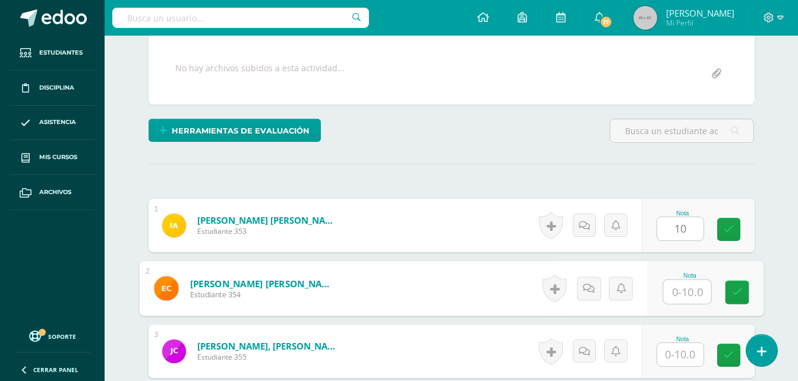
click at [681, 290] on input "text" at bounding box center [687, 292] width 48 height 24
type input "0"
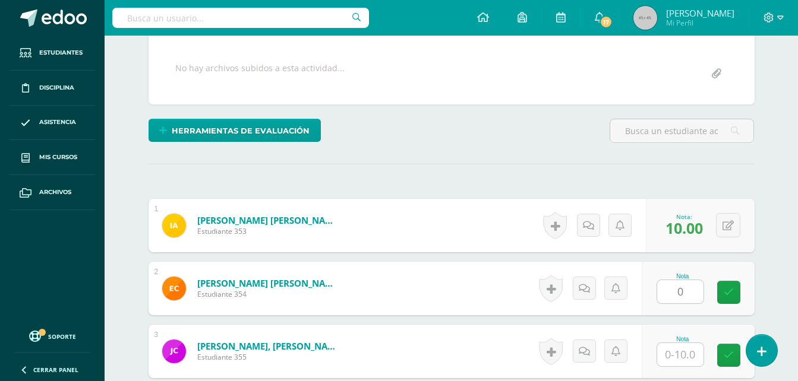
click at [682, 368] on div "Nota" at bounding box center [697, 351] width 113 height 53
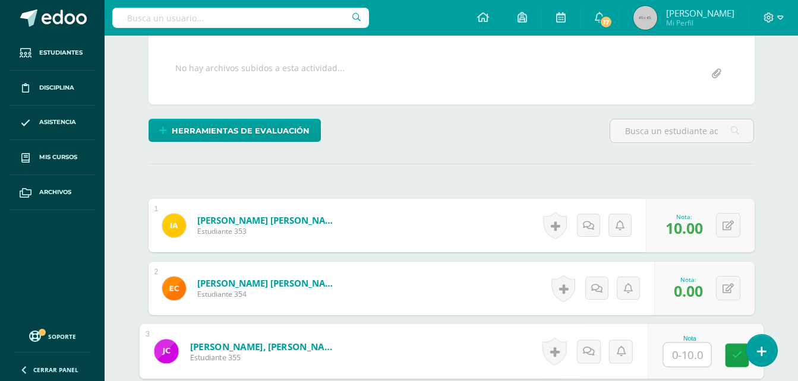
click at [678, 352] on input "text" at bounding box center [687, 355] width 48 height 24
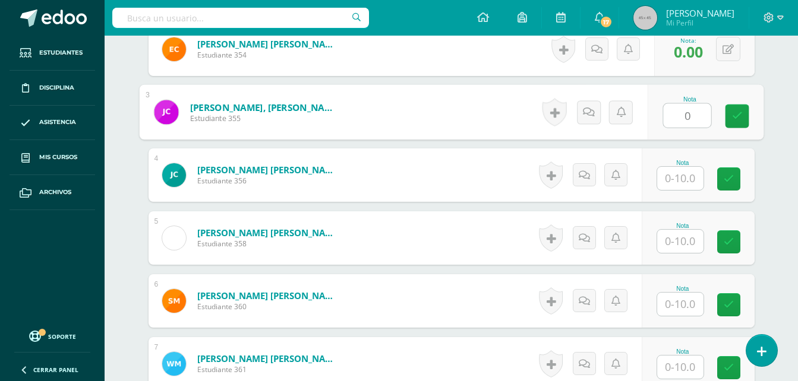
scroll to position [461, 0]
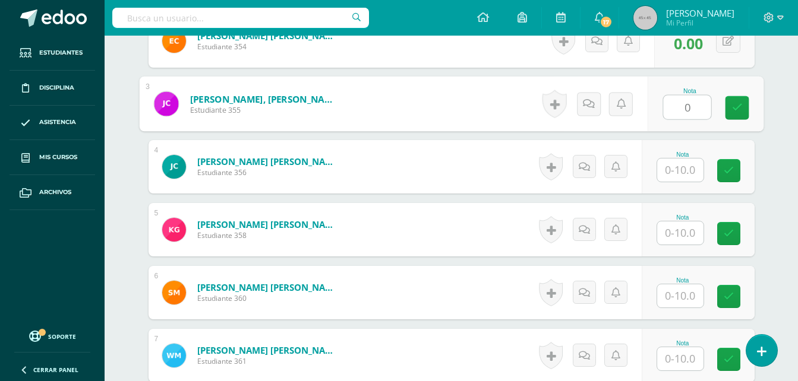
type input "0"
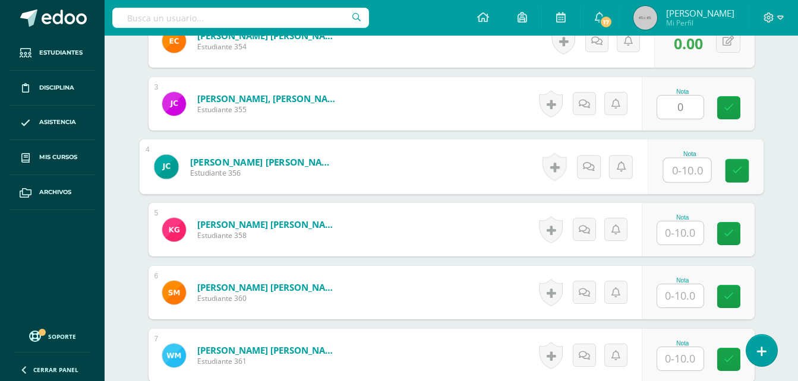
click at [681, 166] on input "text" at bounding box center [687, 171] width 48 height 24
type input "0"
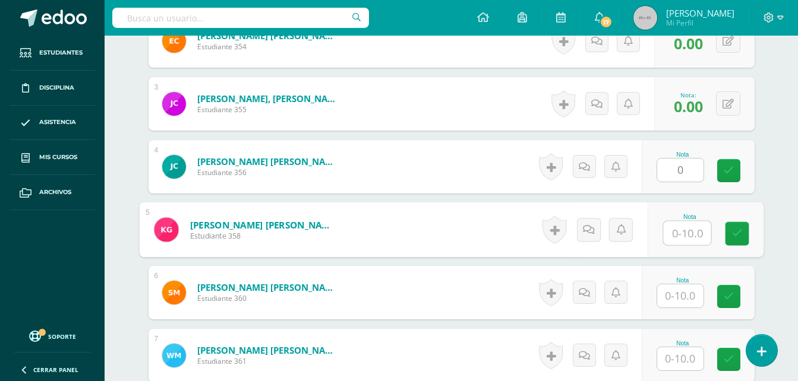
click at [688, 232] on input "text" at bounding box center [687, 234] width 48 height 24
type input "0"
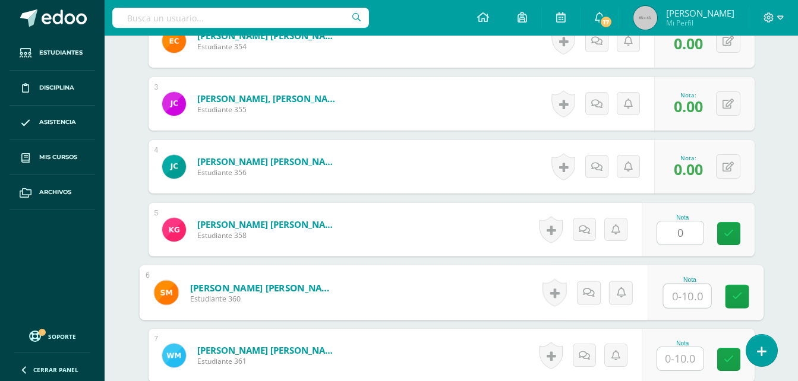
click at [680, 293] on input "text" at bounding box center [687, 296] width 48 height 24
type input "0"
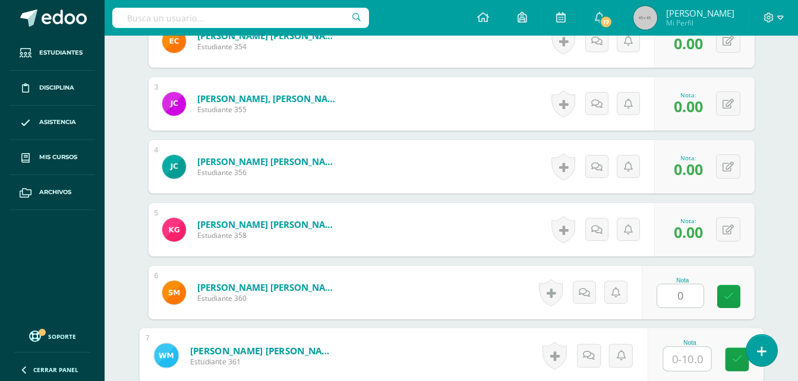
click at [680, 360] on input "text" at bounding box center [687, 359] width 48 height 24
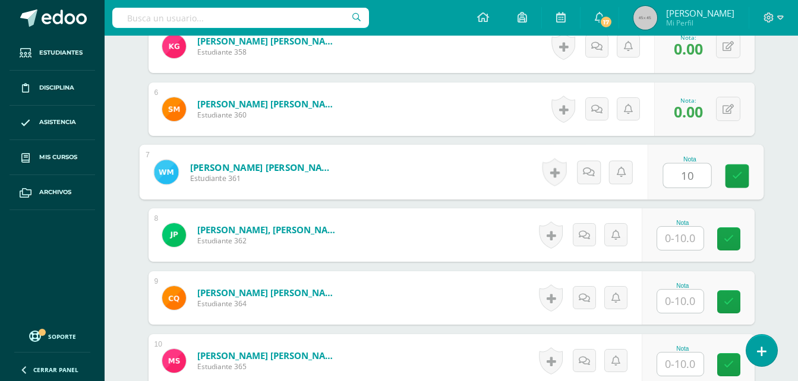
scroll to position [647, 0]
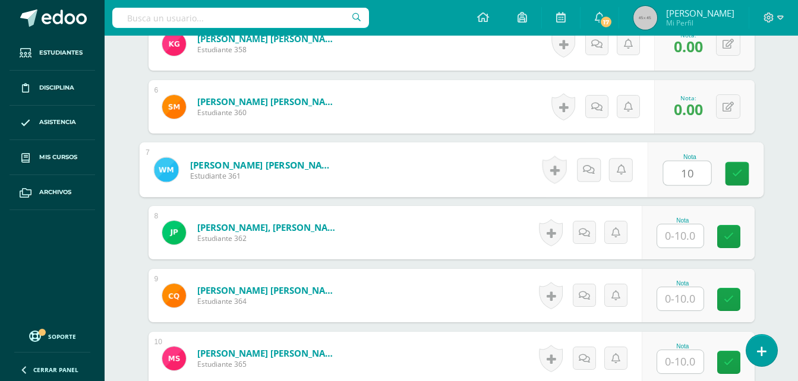
type input "10"
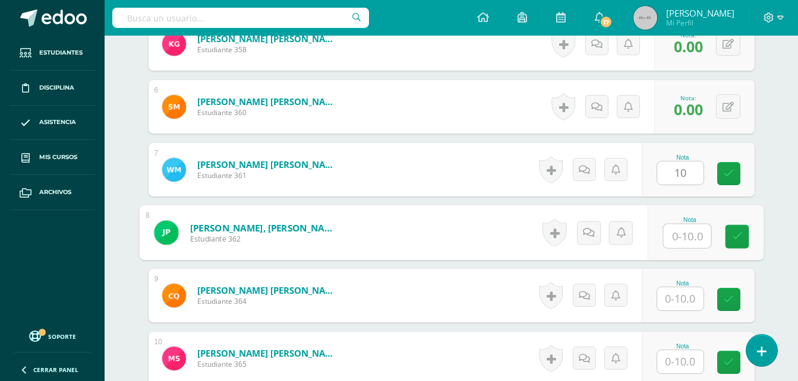
click at [678, 236] on input "text" at bounding box center [687, 237] width 48 height 24
type input "5"
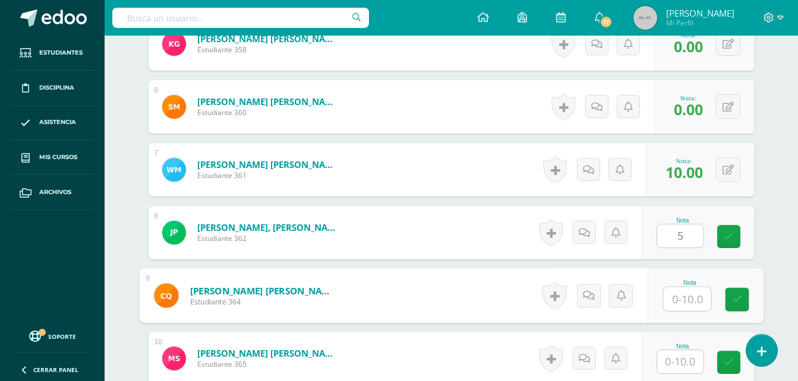
click at [685, 305] on input "text" at bounding box center [687, 299] width 48 height 24
type input "10"
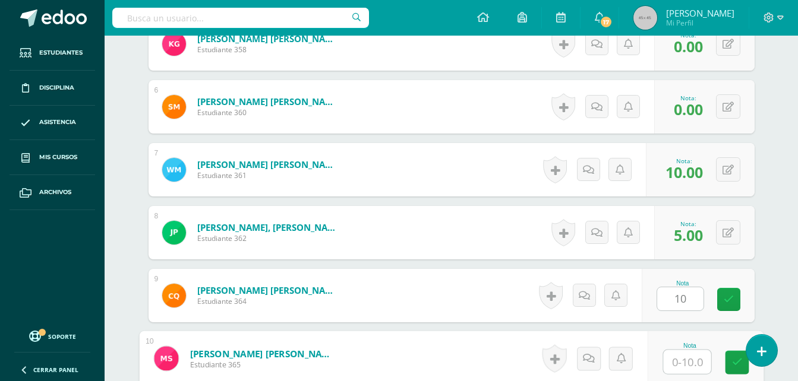
click at [684, 362] on input "text" at bounding box center [687, 362] width 48 height 24
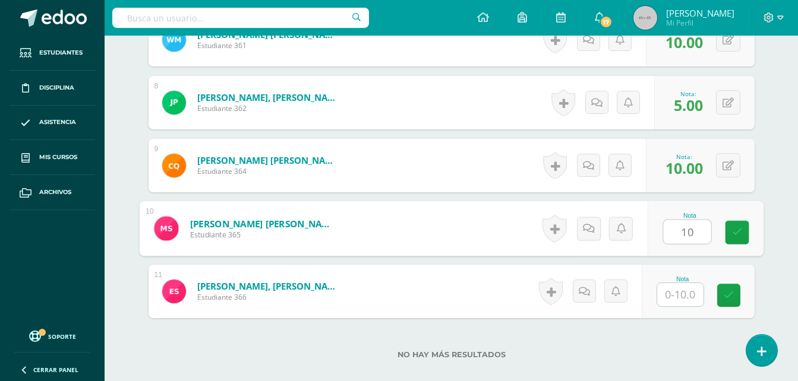
scroll to position [782, 0]
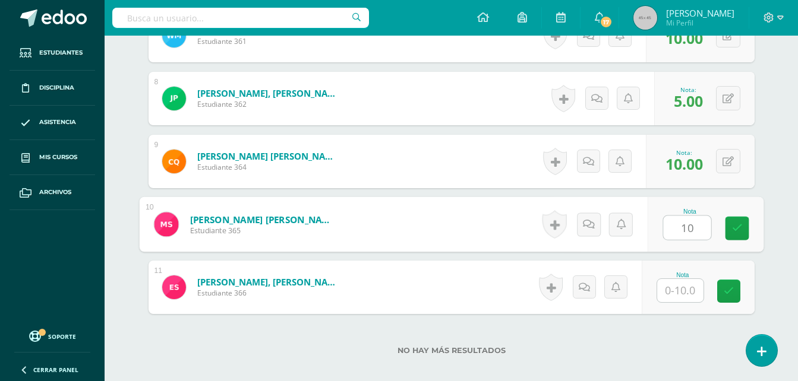
type input "10"
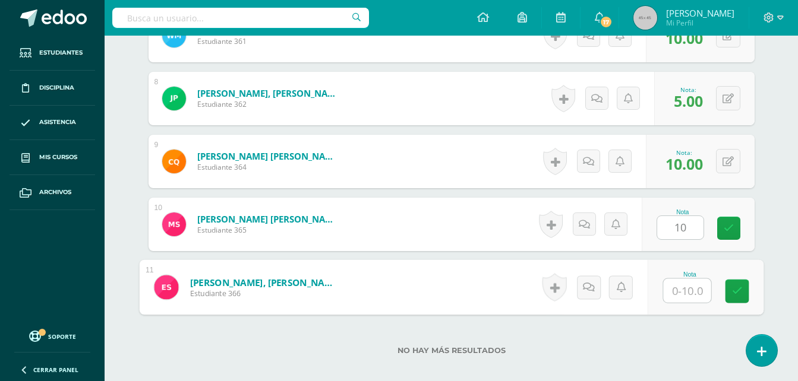
click at [682, 301] on input "text" at bounding box center [687, 291] width 48 height 24
type input "5"
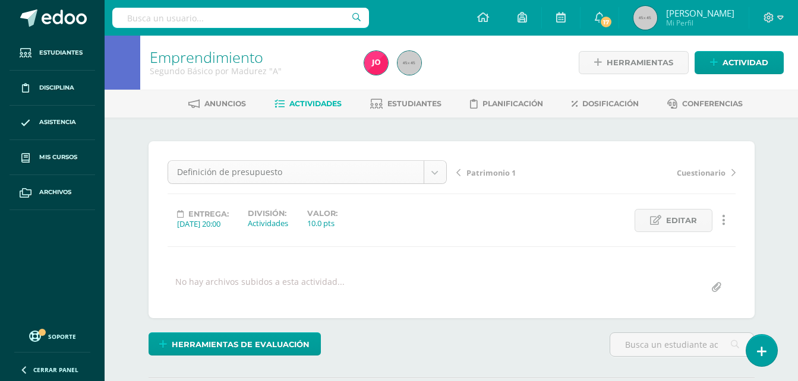
scroll to position [39, 0]
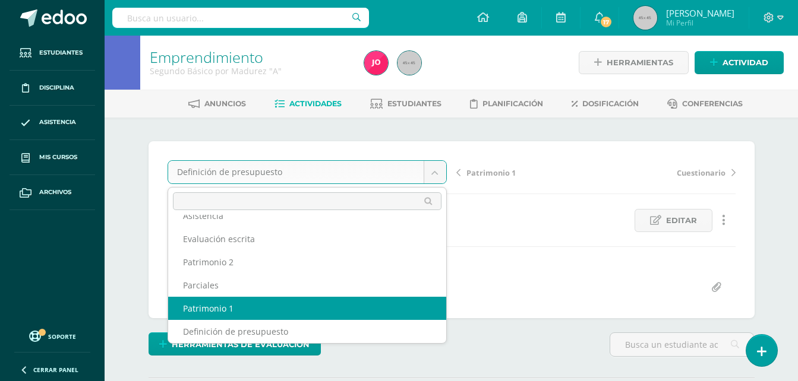
select select "/dashboard/teacher/grade-activity/22503/"
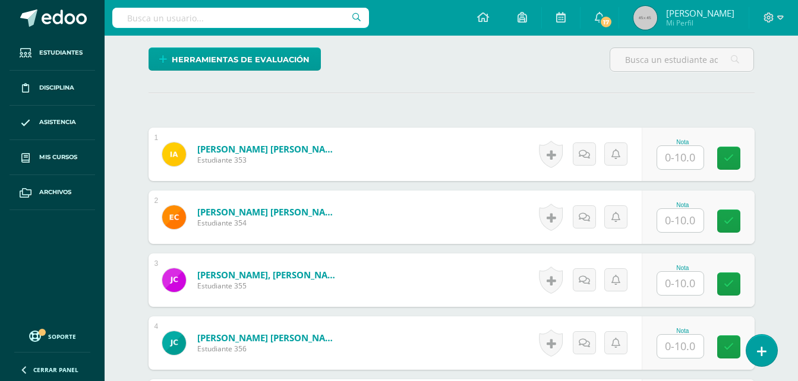
scroll to position [301, 0]
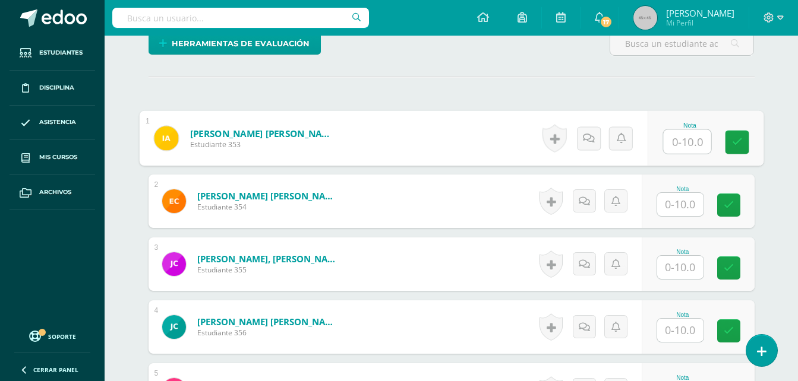
click at [688, 146] on input "text" at bounding box center [687, 142] width 48 height 24
type input "10"
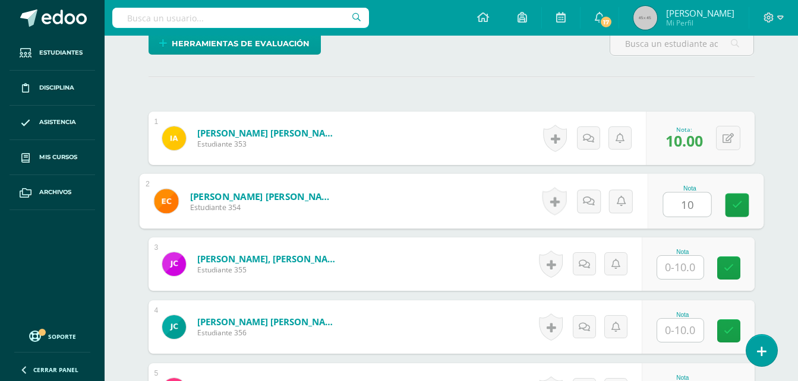
type input "10"
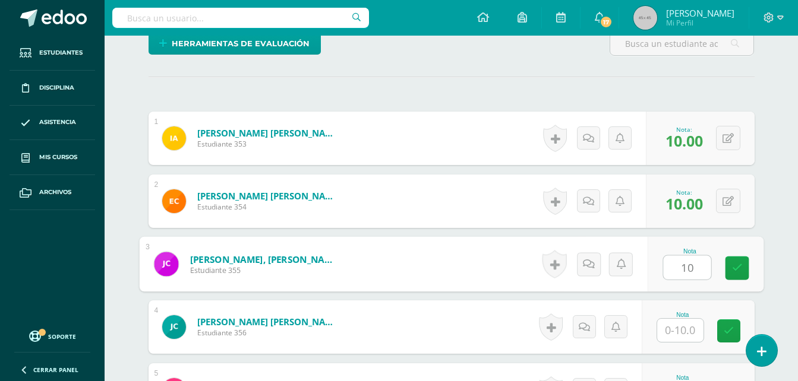
type input "10"
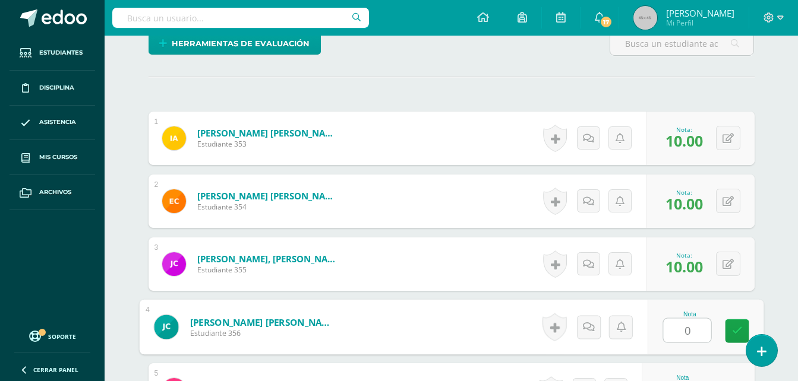
type input "0"
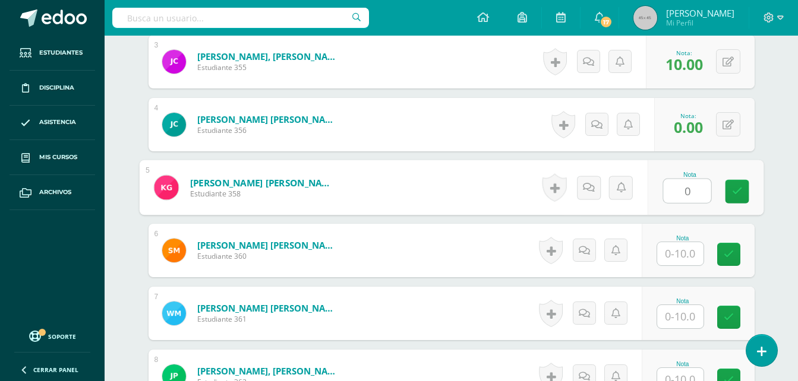
type input "0"
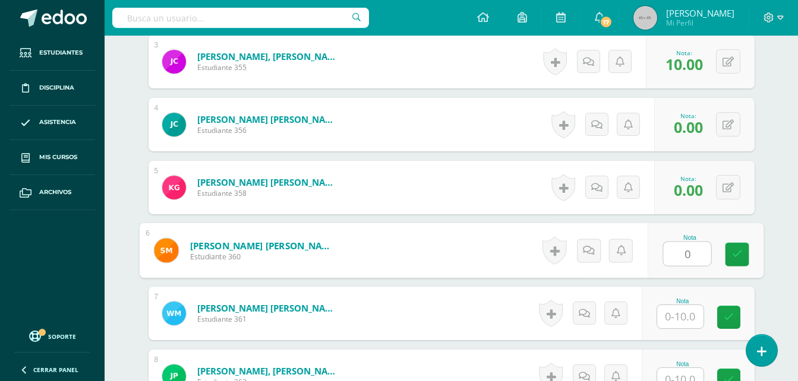
type input "0"
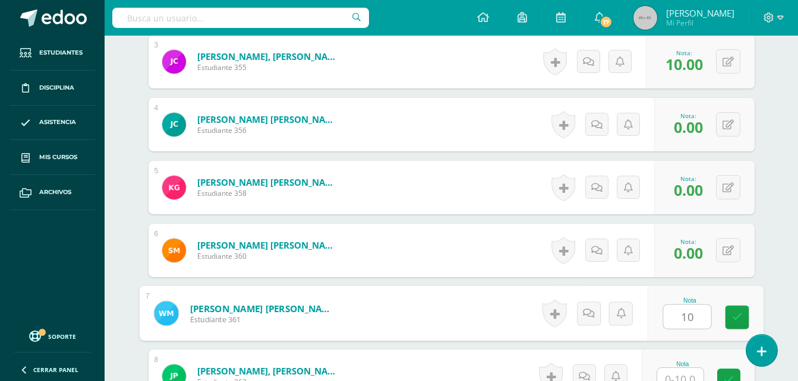
type input "10"
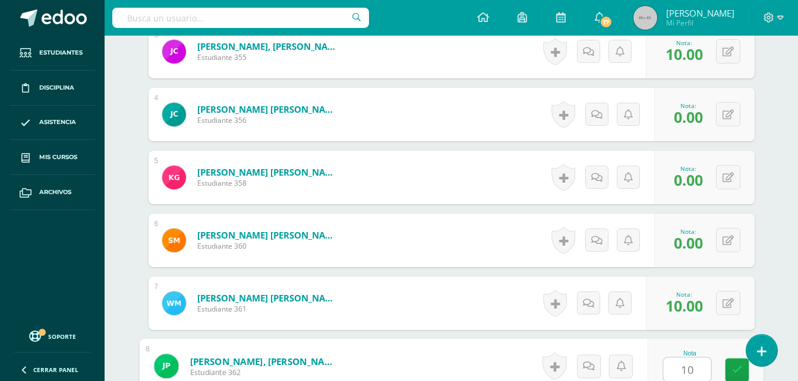
type input "10"
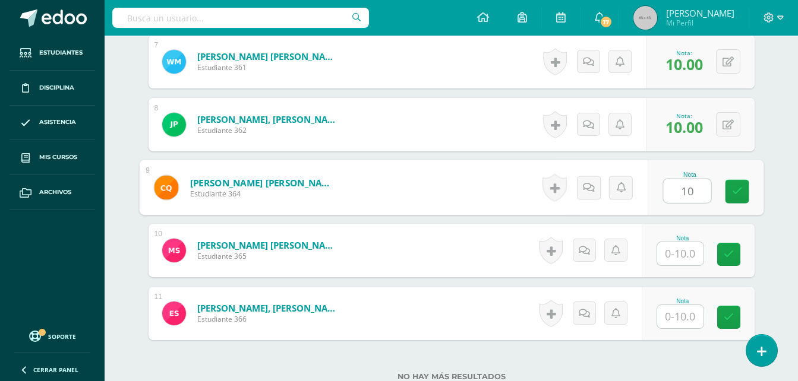
type input "10"
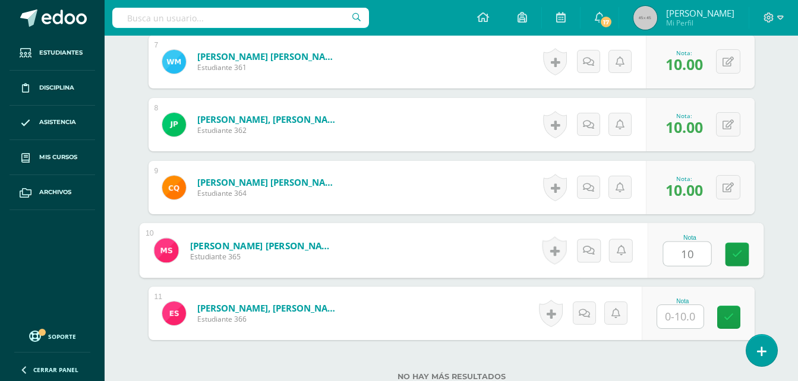
type input "10"
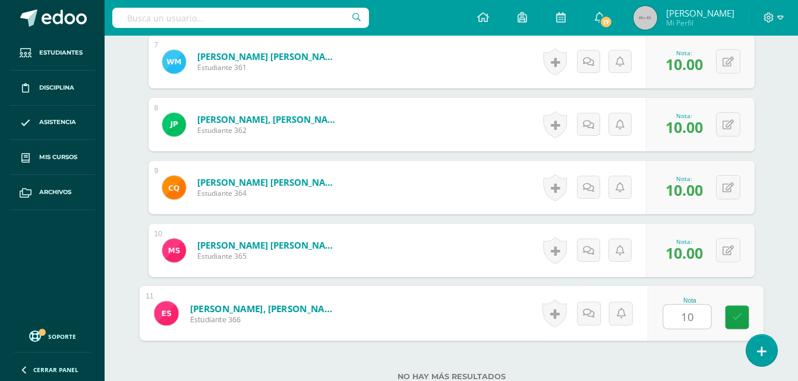
type input "10"
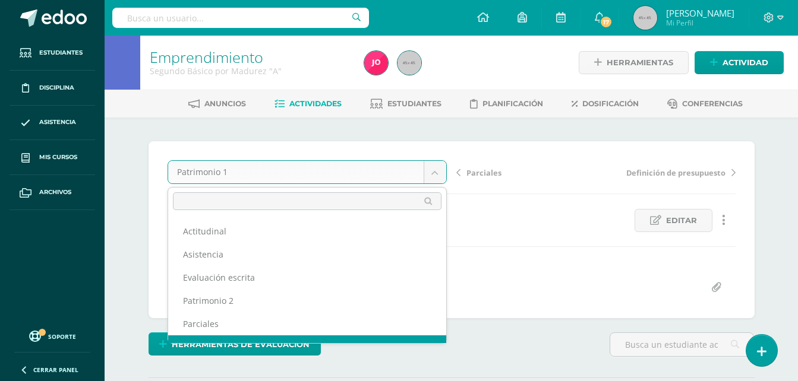
scroll to position [15, 0]
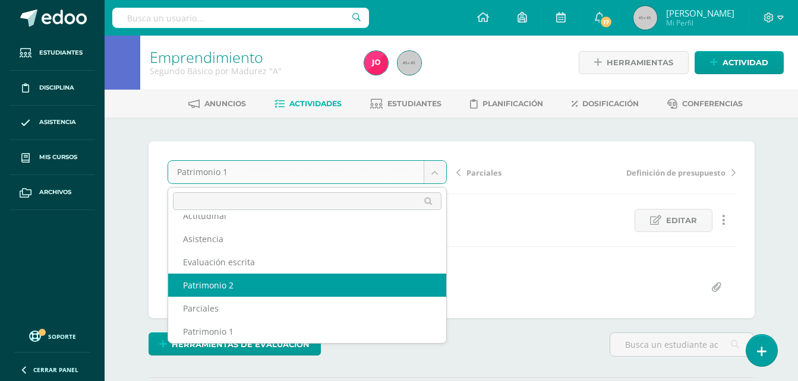
select select "/dashboard/teacher/grade-activity/22504/"
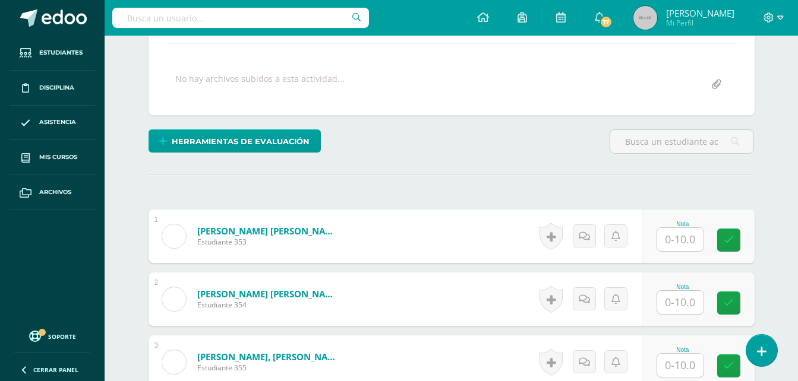
scroll to position [282, 0]
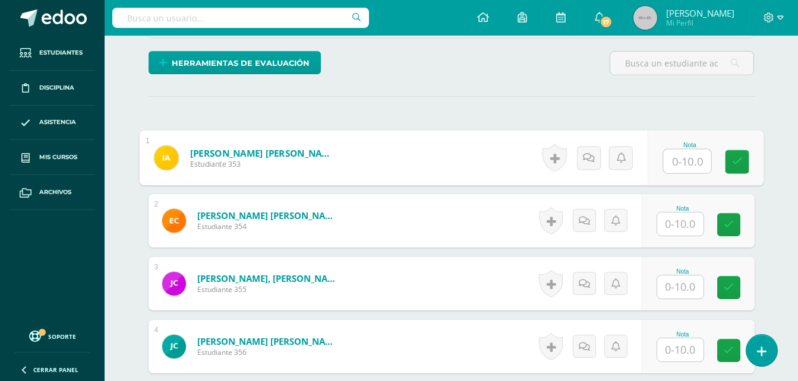
click at [688, 162] on input "text" at bounding box center [687, 162] width 48 height 24
type input "10"
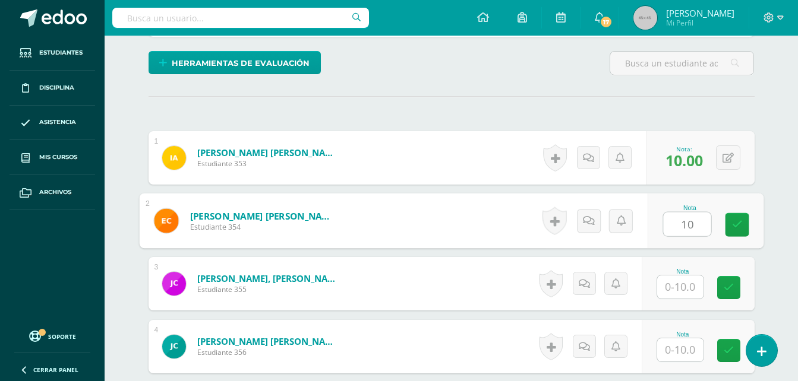
type input "10"
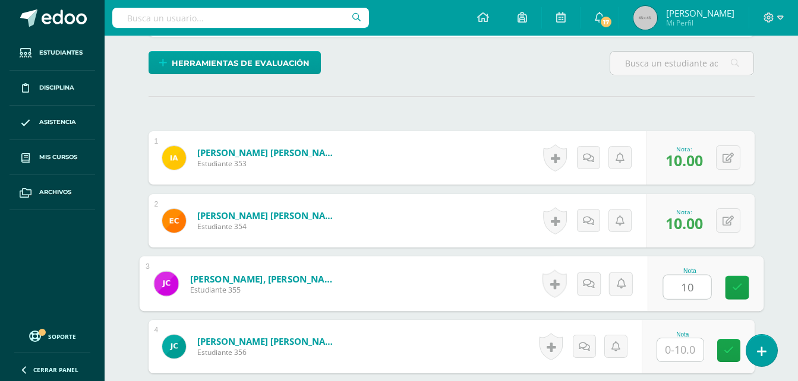
type input "10"
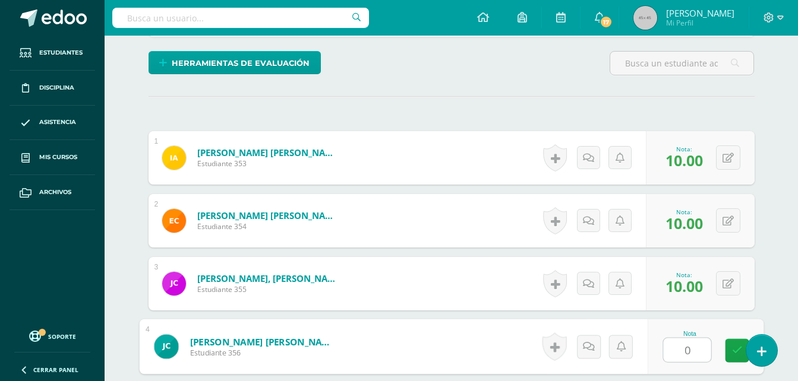
type input "0"
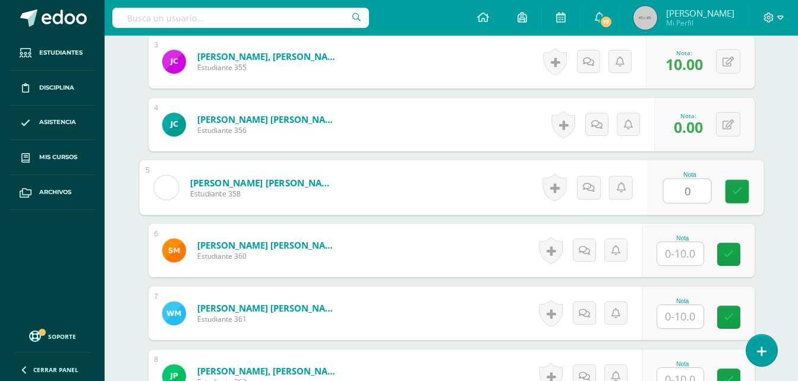
type input "0"
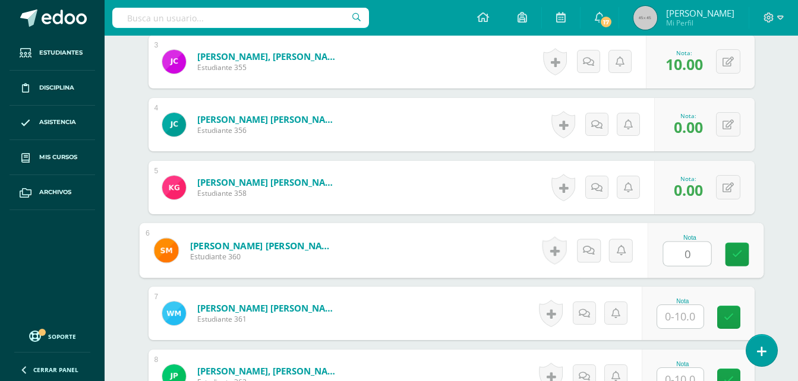
type input "0"
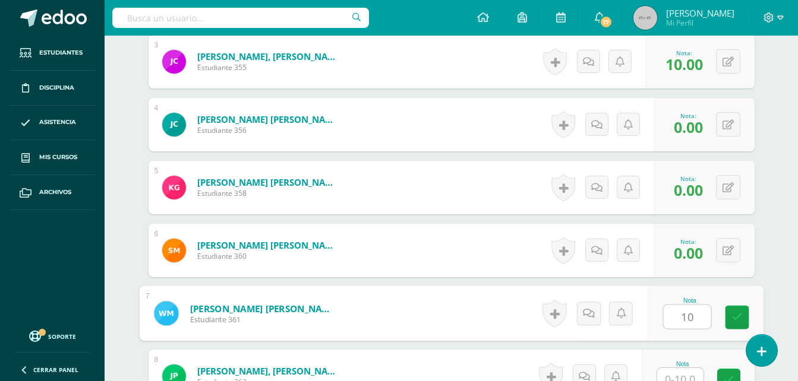
type input "10"
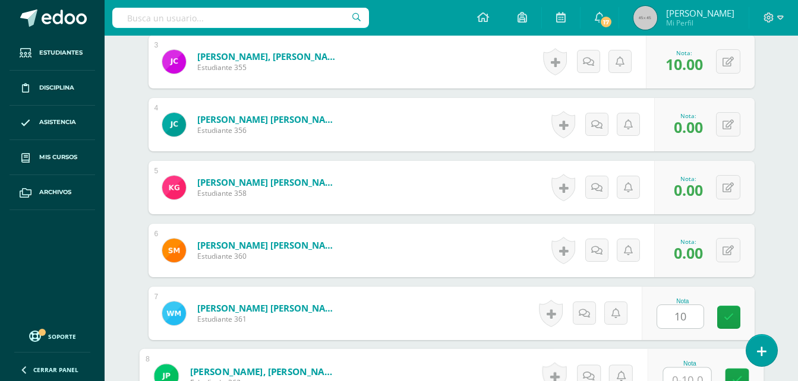
scroll to position [514, 0]
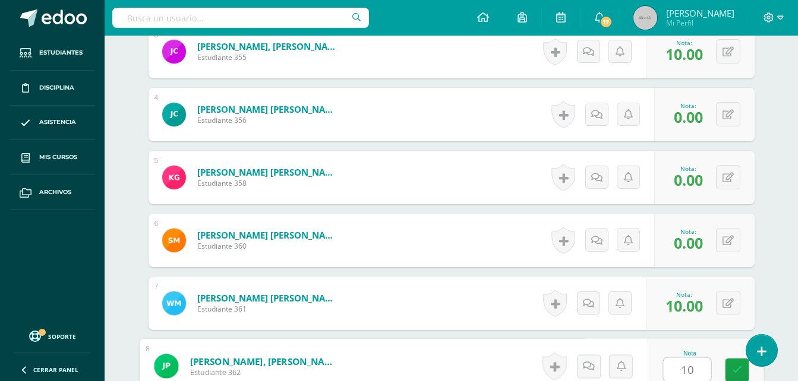
type input "10"
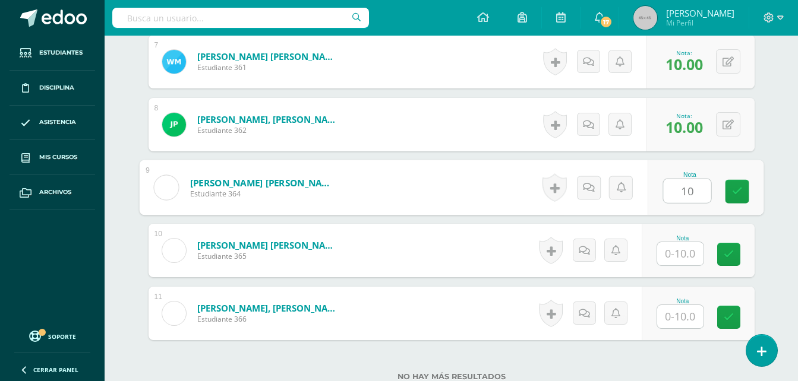
type input "10"
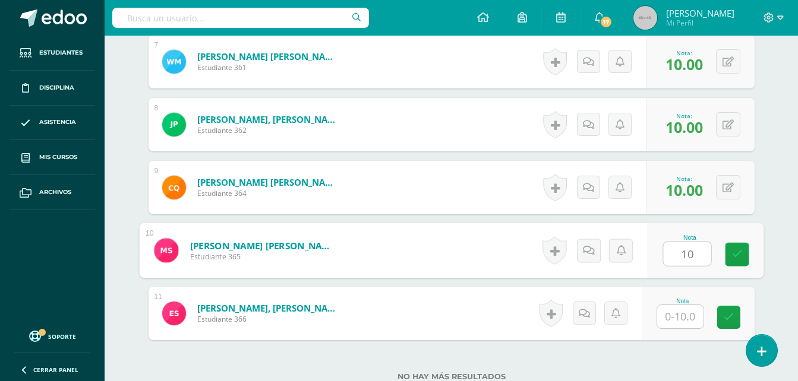
type input "10"
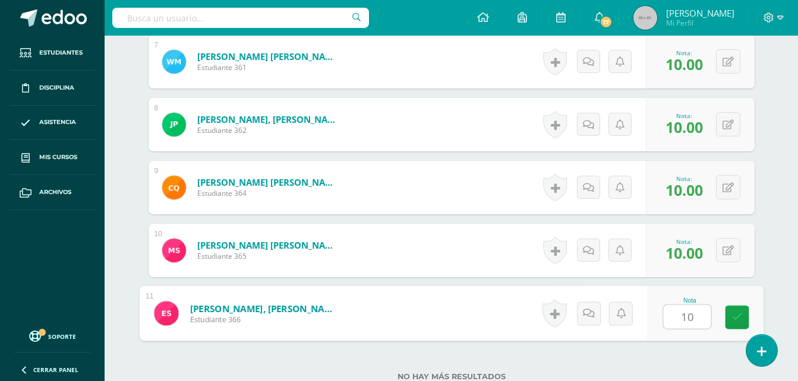
type input "10"
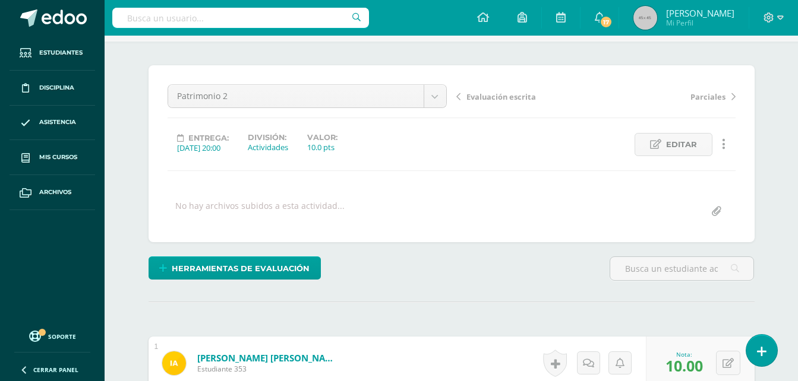
scroll to position [84, 0]
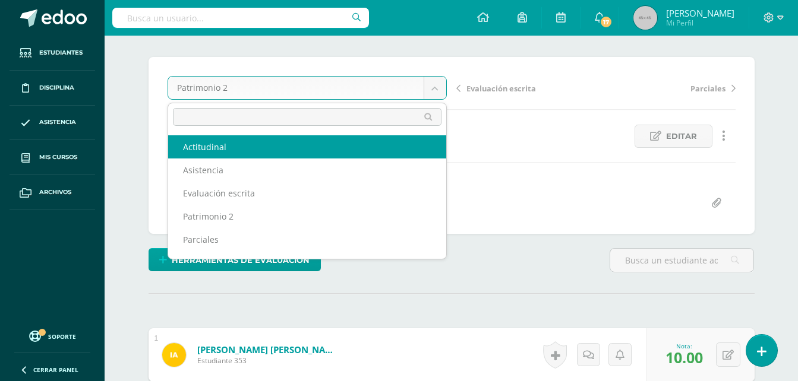
select select "/dashboard/teacher/grade-activity/22507/"
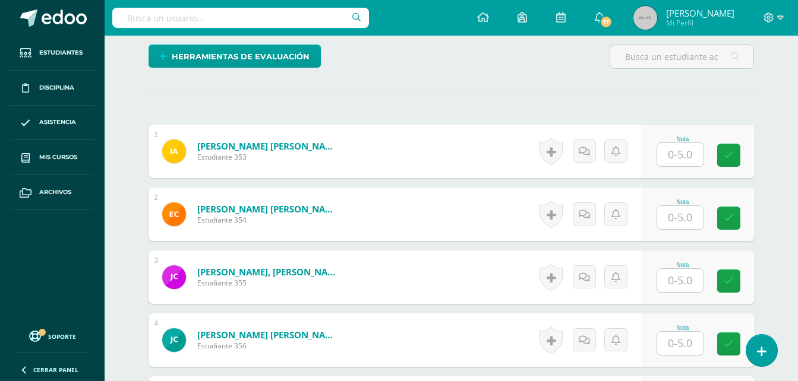
scroll to position [289, 0]
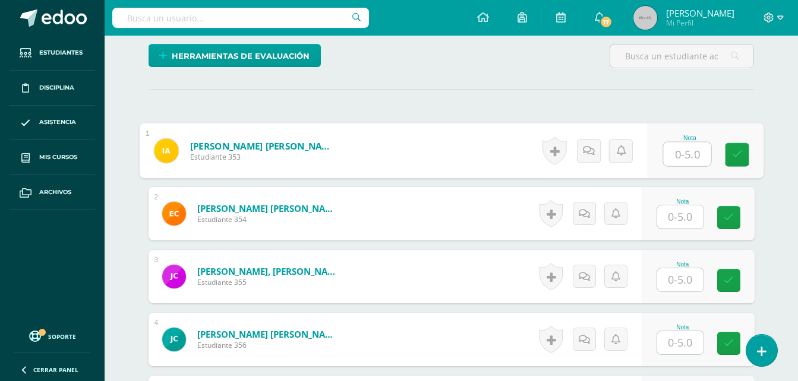
click at [690, 163] on input "text" at bounding box center [687, 155] width 48 height 24
type input "5"
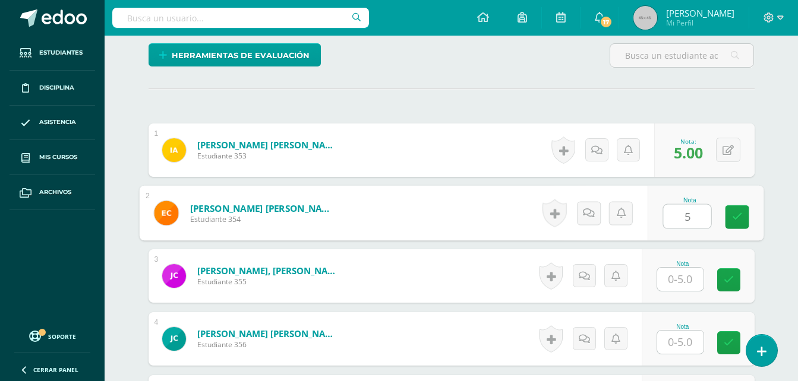
type input "5"
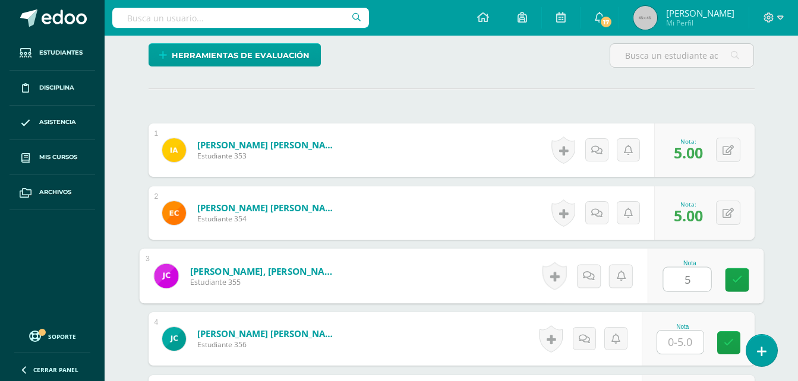
type input "5"
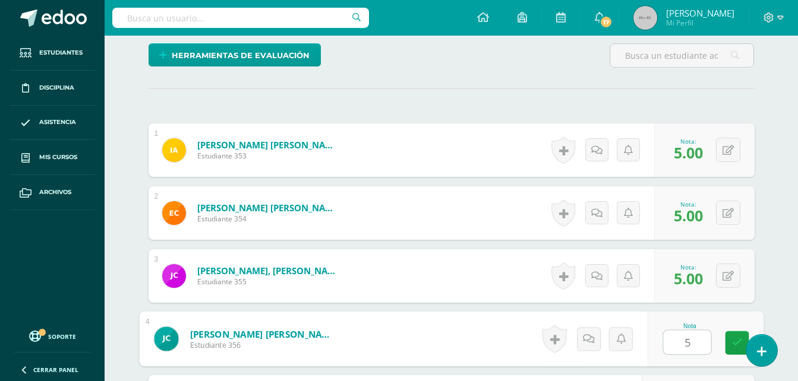
type input "5"
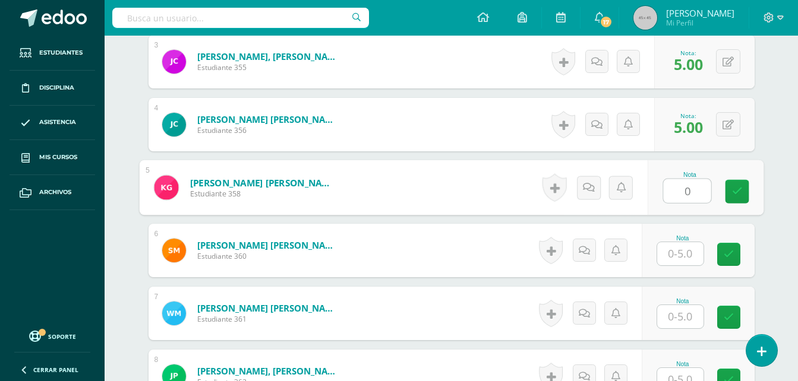
type input "0"
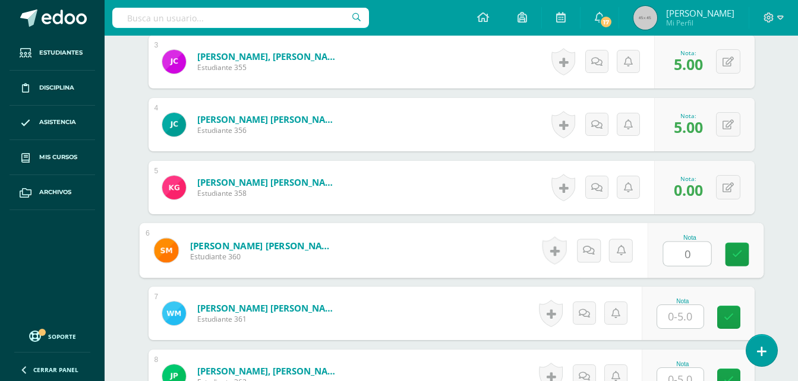
type input "0"
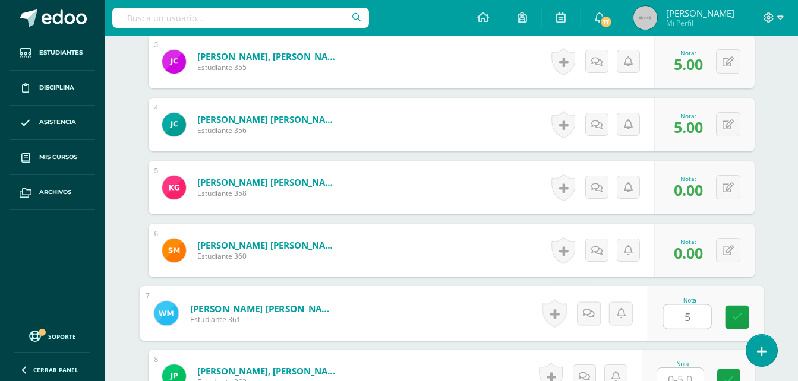
type input "5"
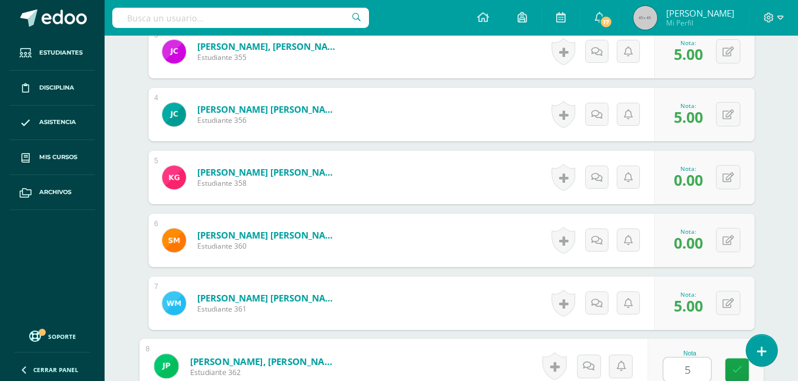
type input "5"
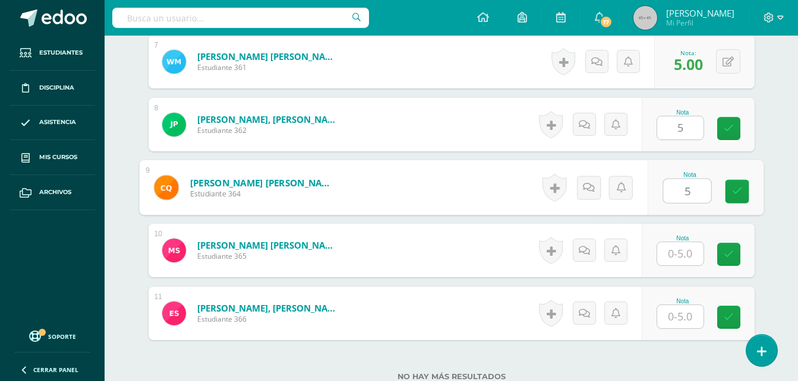
type input "5"
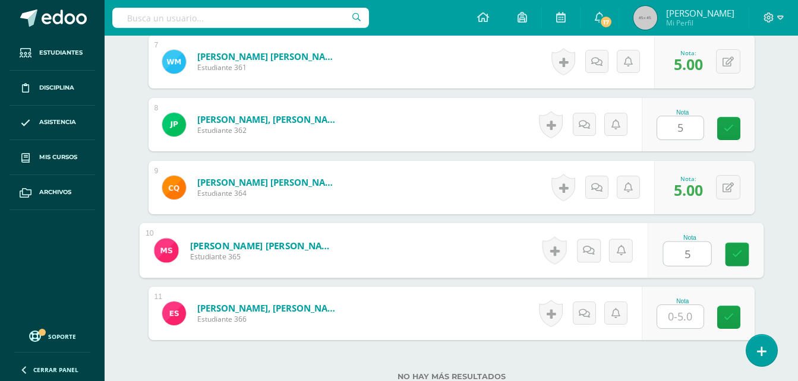
type input "5"
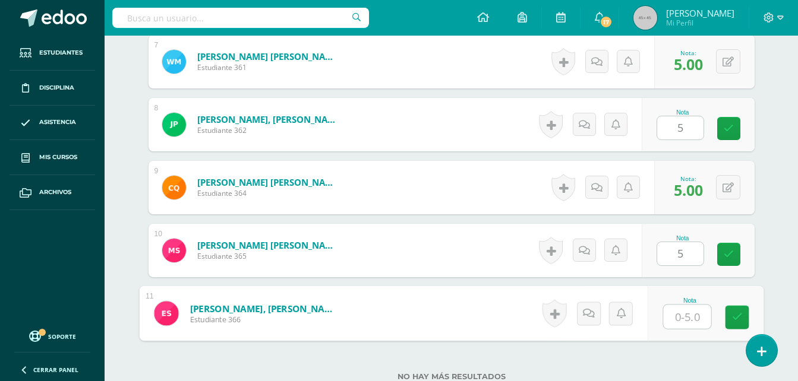
type input "5"
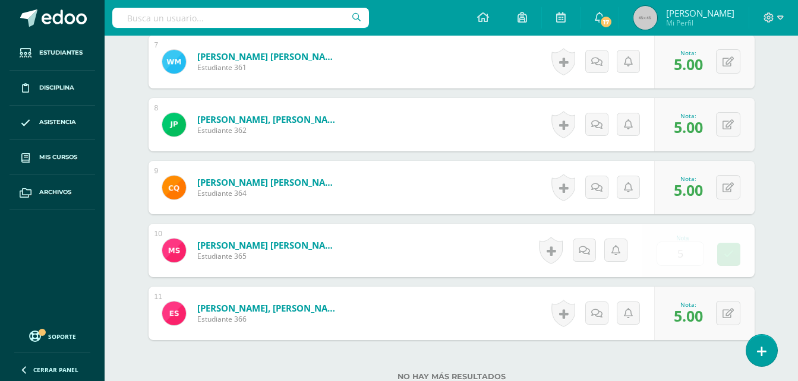
click at [738, 128] on form "Pérez Caceros, Jose Humberto Estudiante 362 Nota 5.00 0 Logros" at bounding box center [451, 124] width 606 height 53
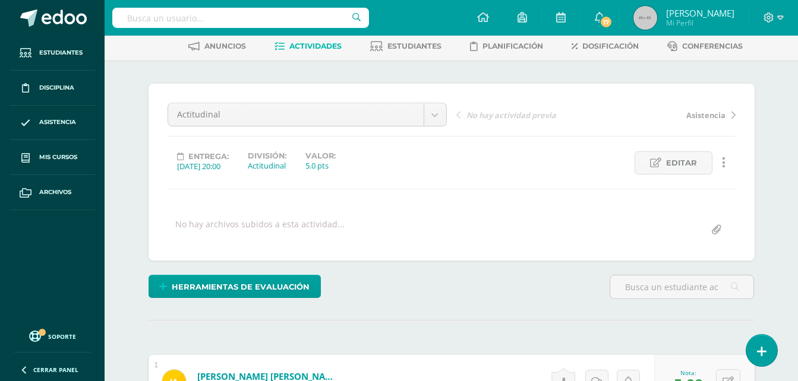
scroll to position [0, 0]
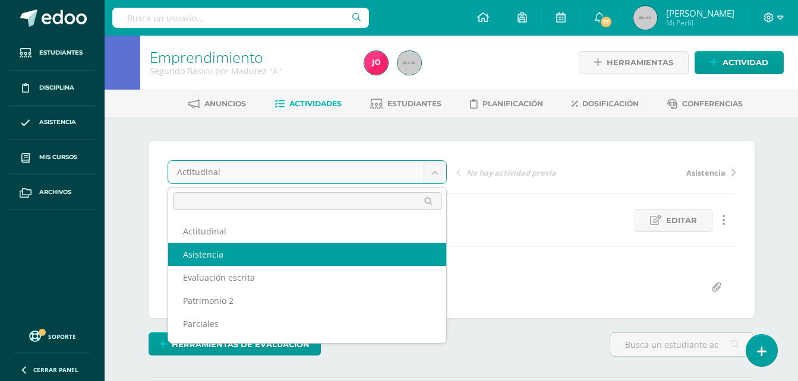
select select "/dashboard/teacher/grade-activity/22506/"
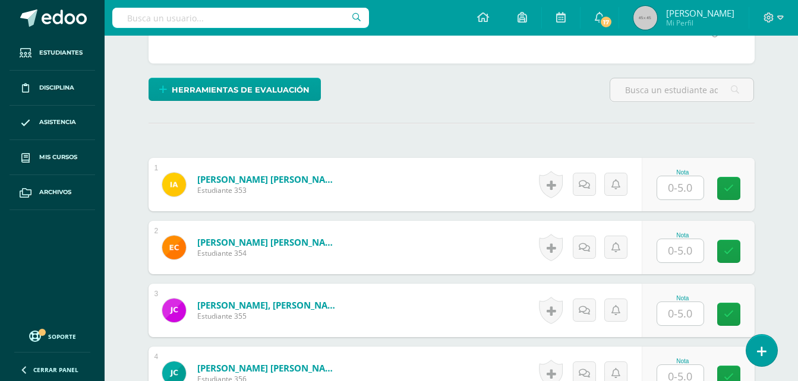
scroll to position [255, 0]
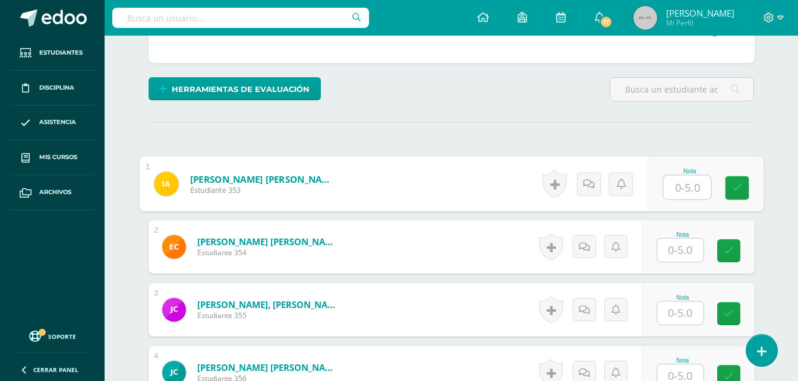
click at [683, 184] on input "text" at bounding box center [687, 188] width 48 height 24
type input "5"
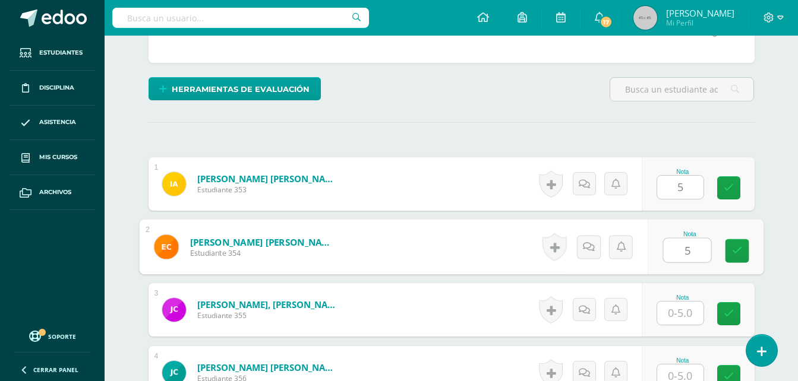
type input "5"
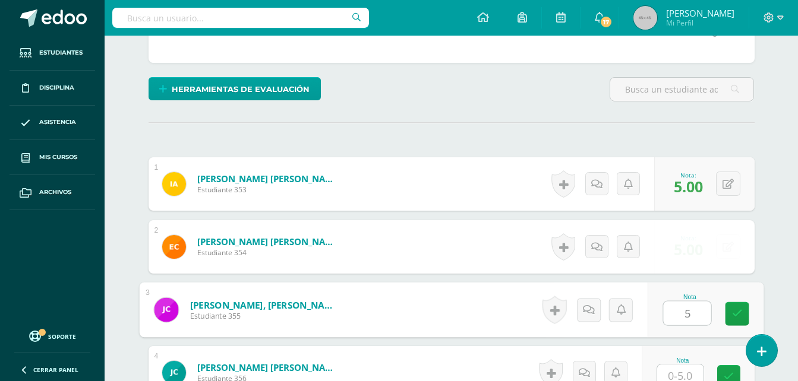
type input "5"
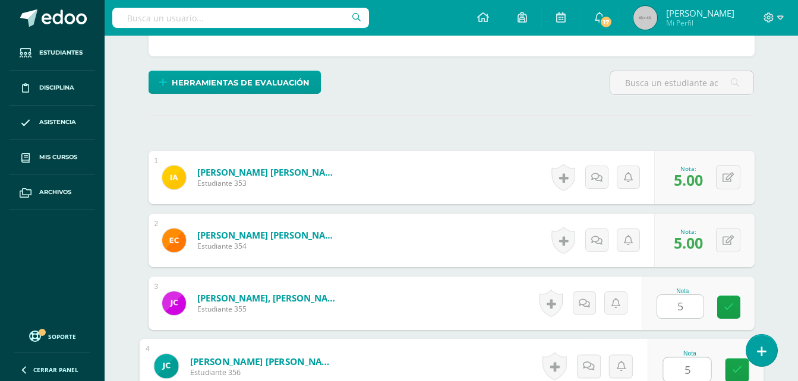
type input "5"
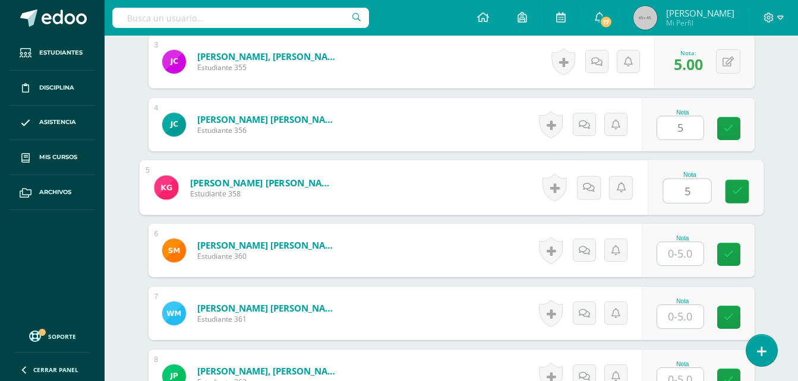
type input "5"
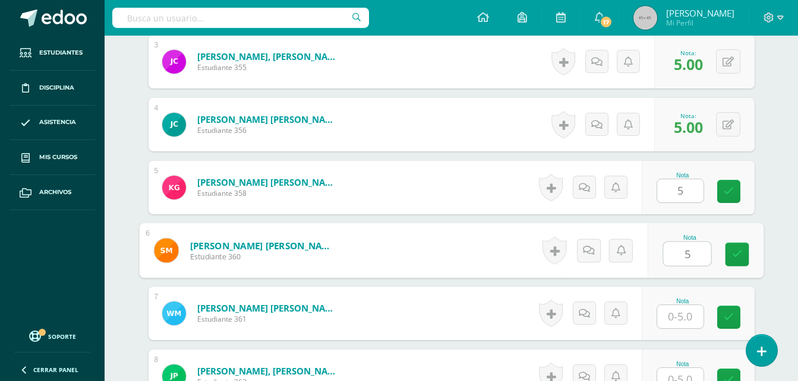
type input "5"
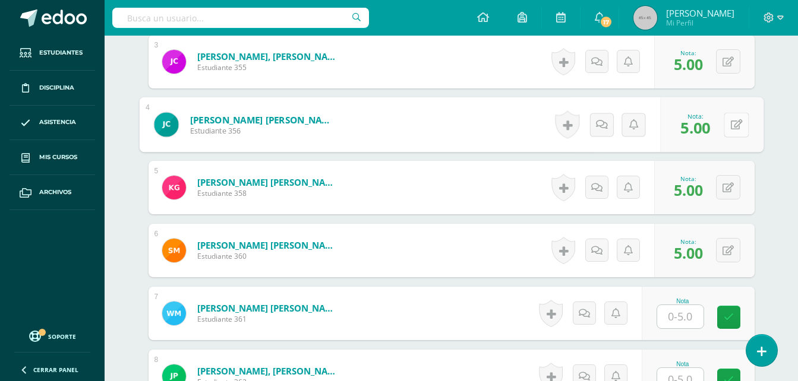
click at [732, 131] on button at bounding box center [735, 124] width 25 height 25
type input "0"
type input "1"
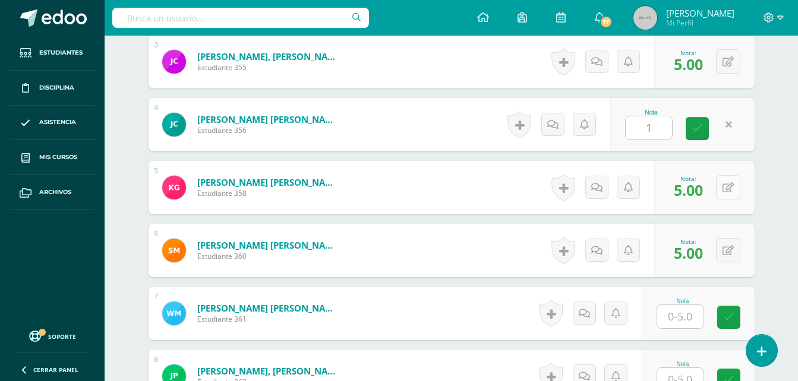
drag, startPoint x: 730, startPoint y: 200, endPoint x: 731, endPoint y: 194, distance: 6.0
click at [731, 194] on div "0 Logros Logros obtenidos Aún no hay logros agregados Nota: 5.00" at bounding box center [704, 187] width 100 height 53
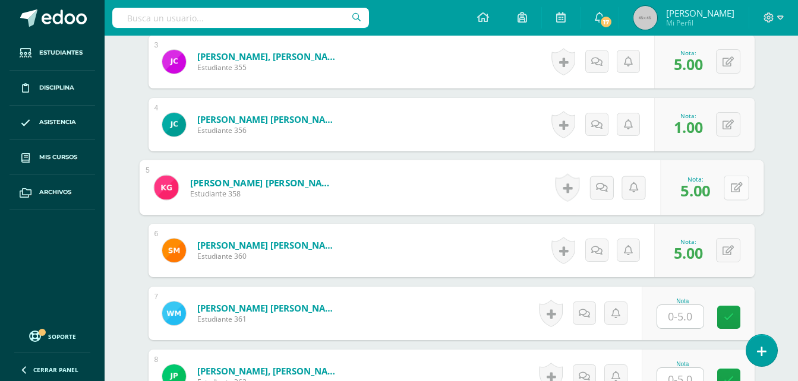
click at [731, 194] on button at bounding box center [735, 187] width 25 height 25
type input "0"
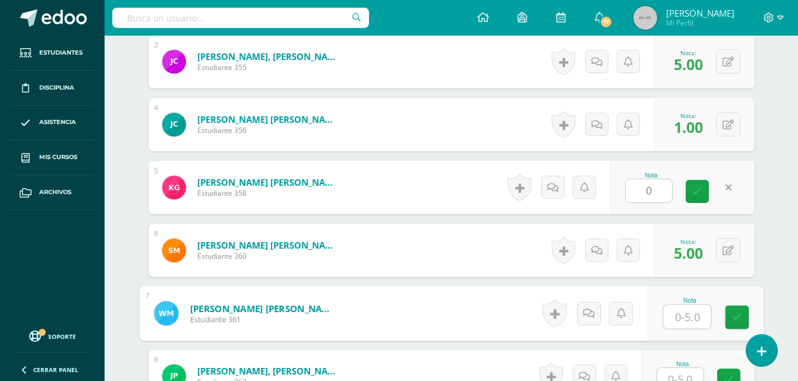
click at [676, 310] on input "text" at bounding box center [687, 317] width 48 height 24
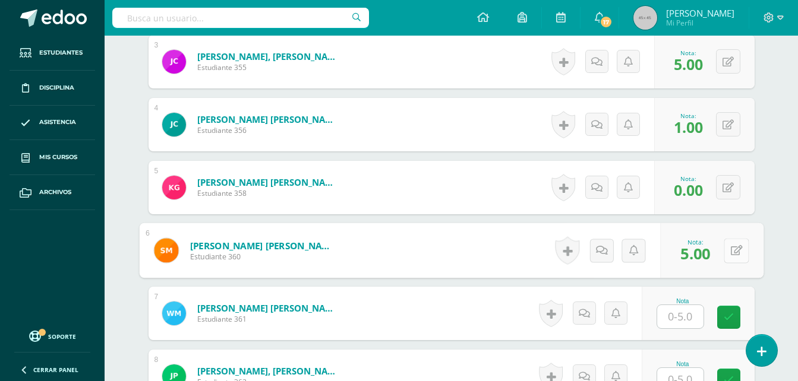
click at [732, 246] on icon at bounding box center [736, 250] width 12 height 10
type input "0"
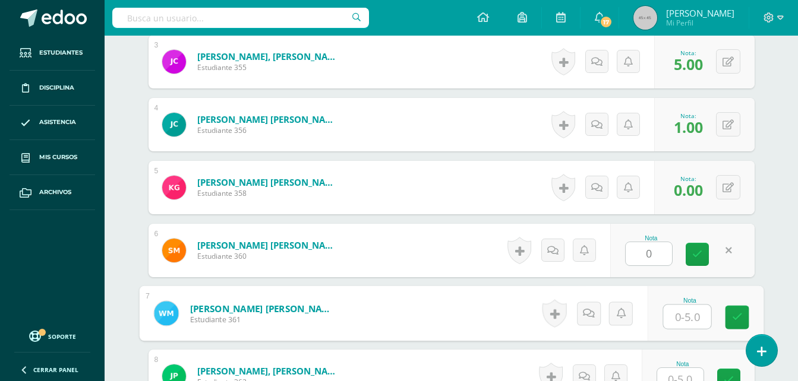
click at [664, 324] on input "text" at bounding box center [687, 317] width 48 height 24
type input "5"
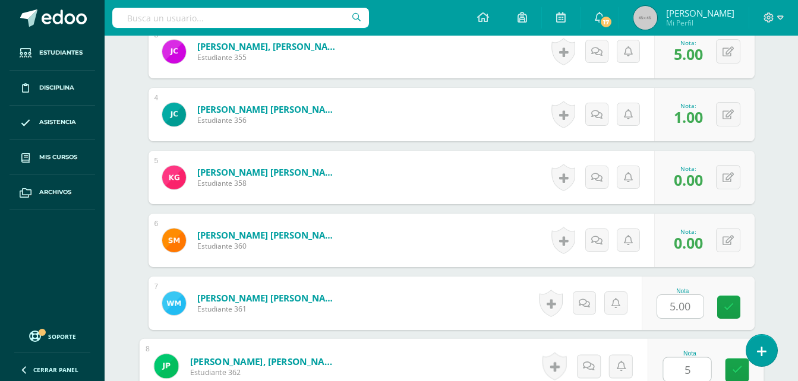
type input "5"
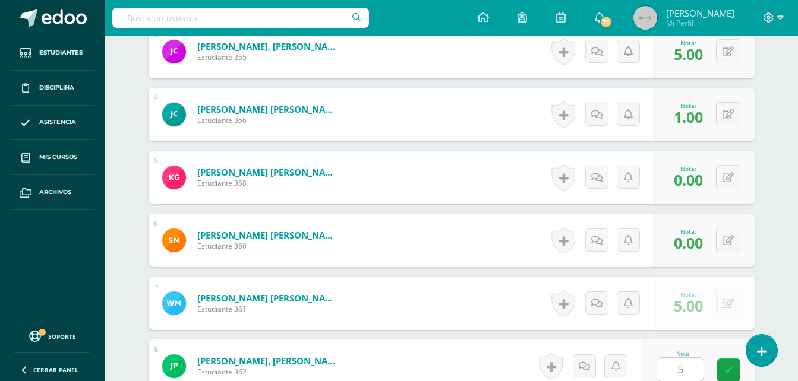
scroll to position [755, 0]
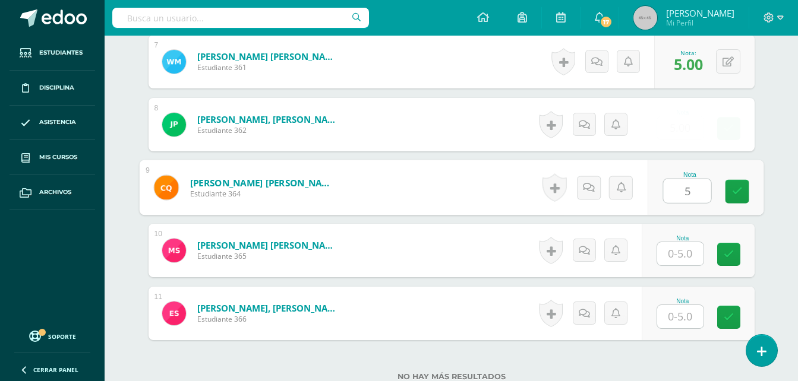
type input "5"
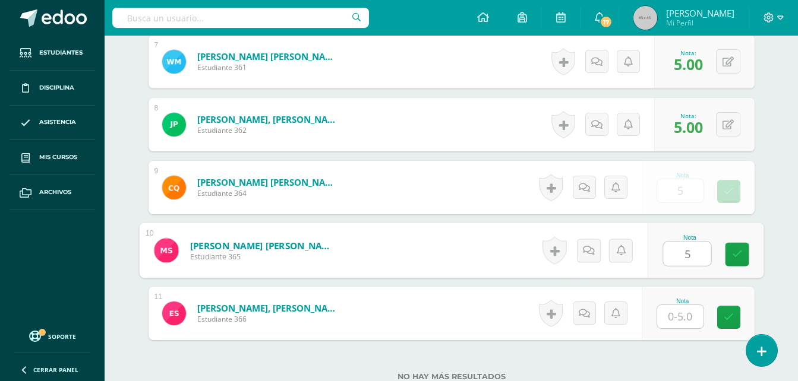
type input "5"
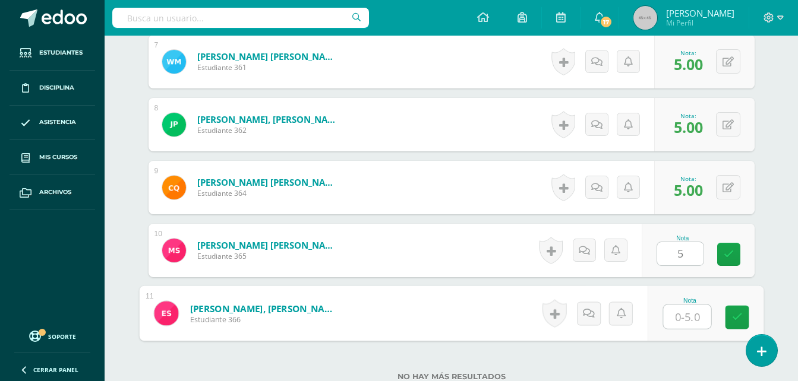
type input "5"
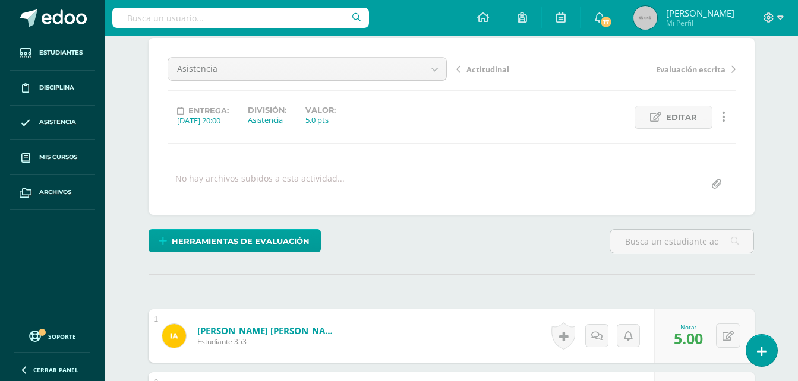
scroll to position [101, 0]
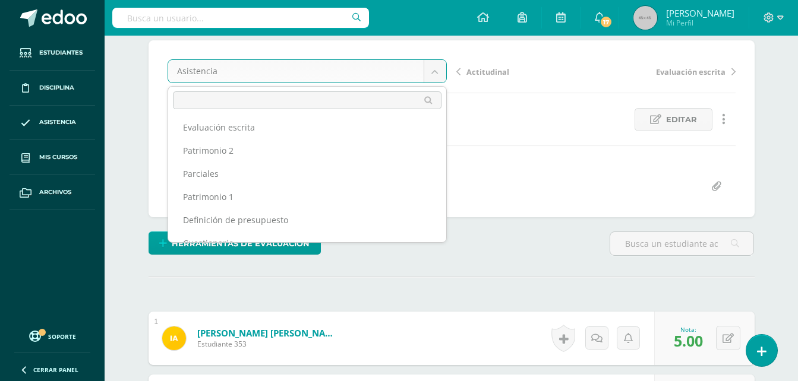
scroll to position [50, 0]
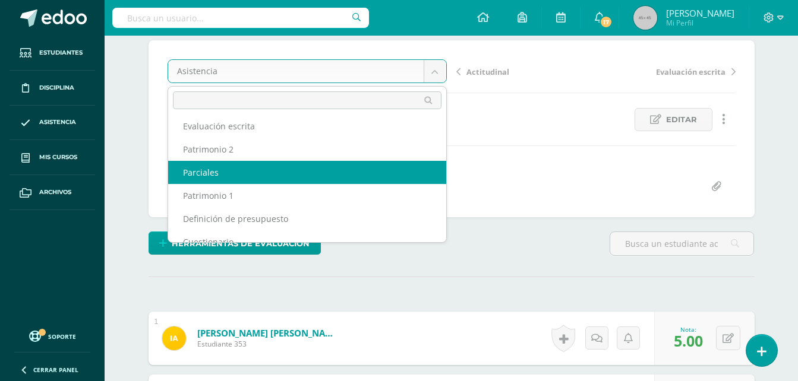
select select "/dashboard/teacher/grade-activity/22505/"
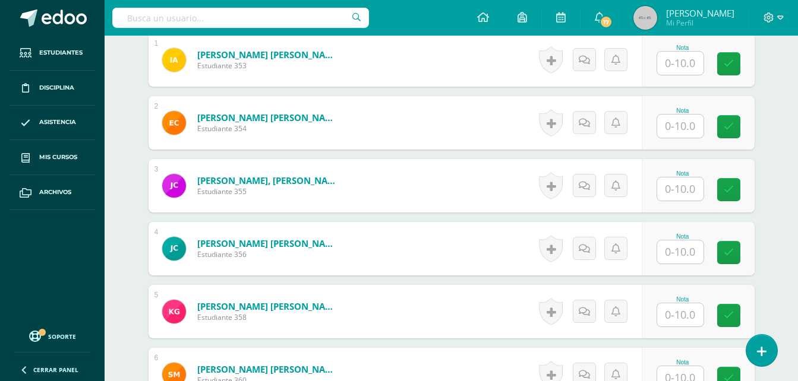
scroll to position [299, 0]
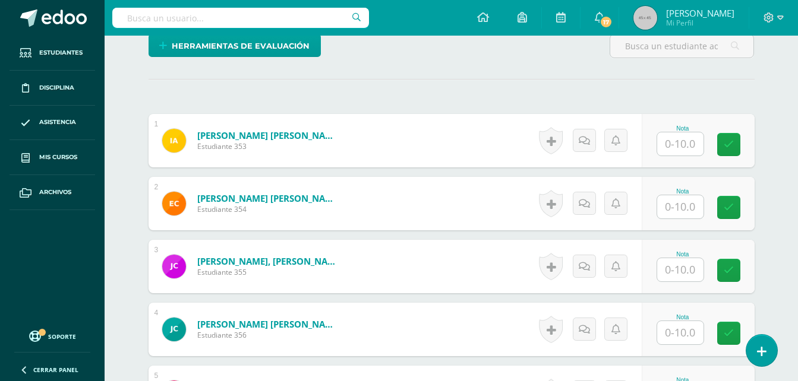
click at [779, 210] on div "Emprendimiento Segundo Básico por Madurez "A" Herramientas Detalle de asistenci…" at bounding box center [451, 335] width 693 height 1196
click at [681, 144] on input "text" at bounding box center [687, 144] width 48 height 24
type input "10"
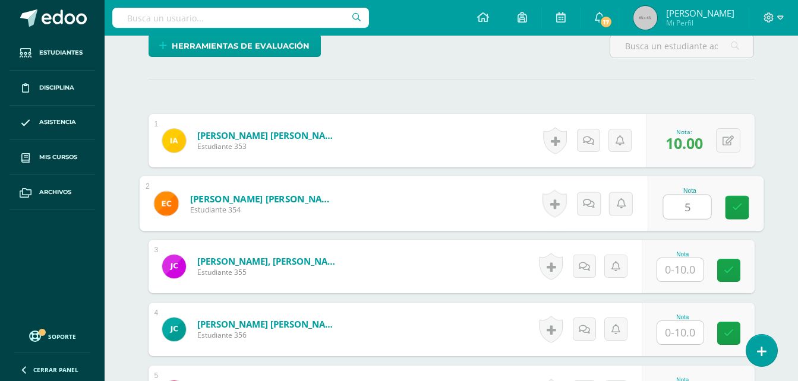
type input "5"
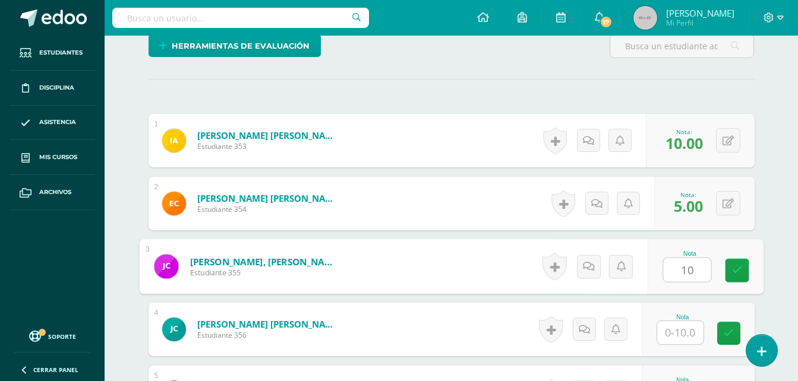
type input "10"
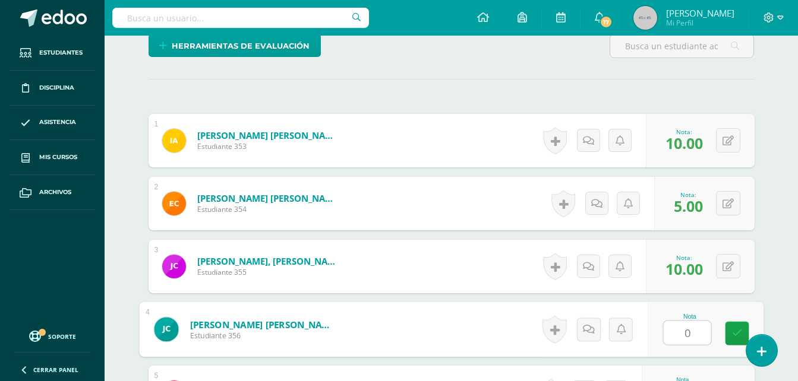
type input "0"
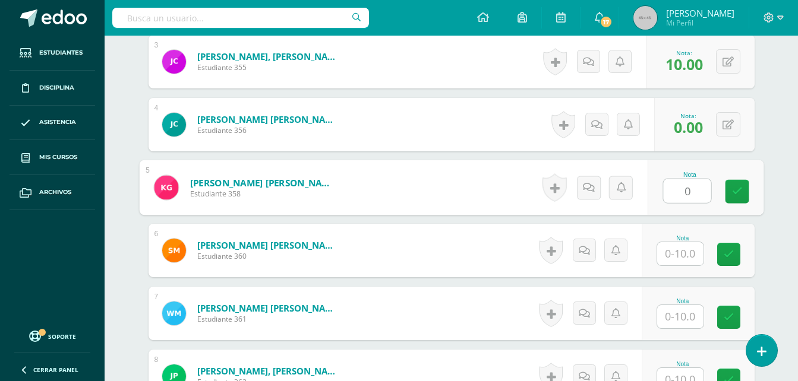
type input "0"
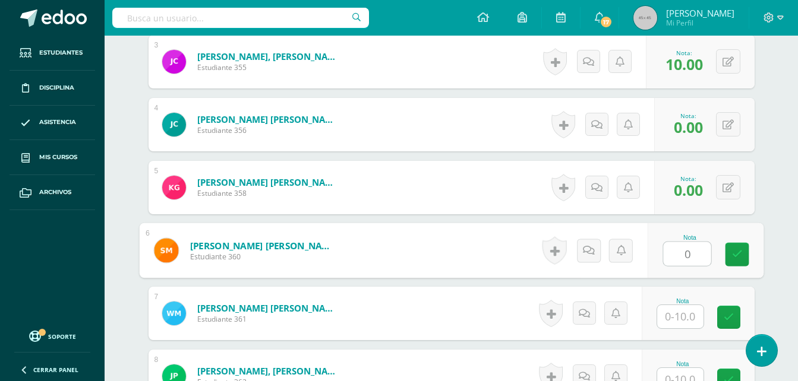
type input "0"
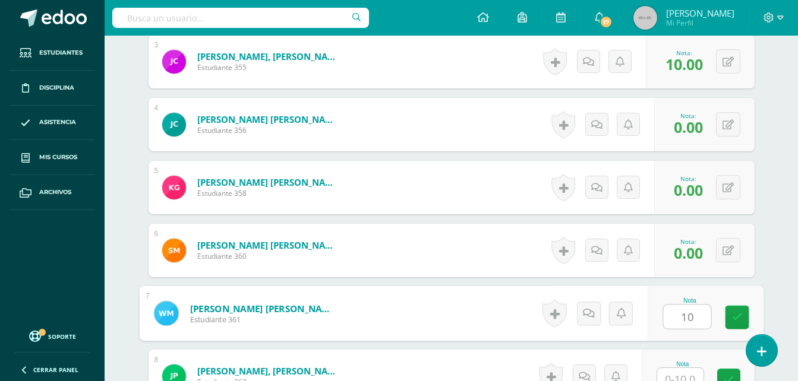
type input "10"
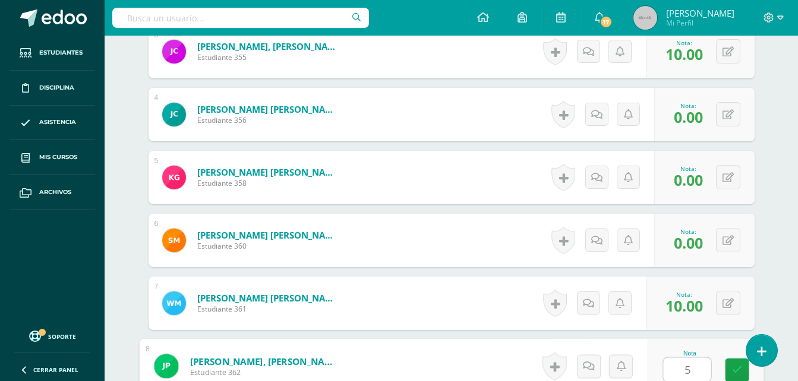
type input "5"
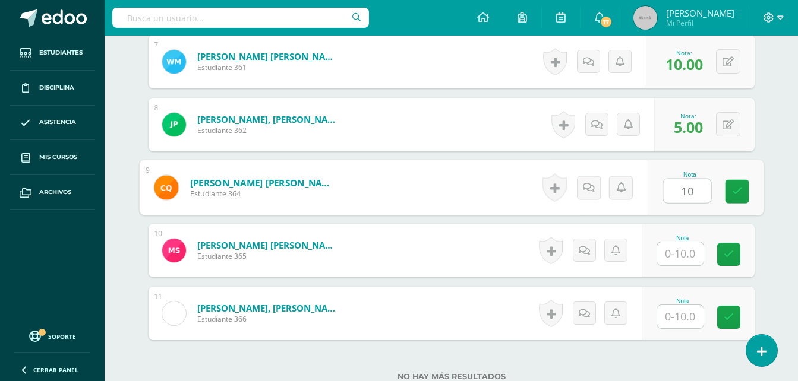
type input "10"
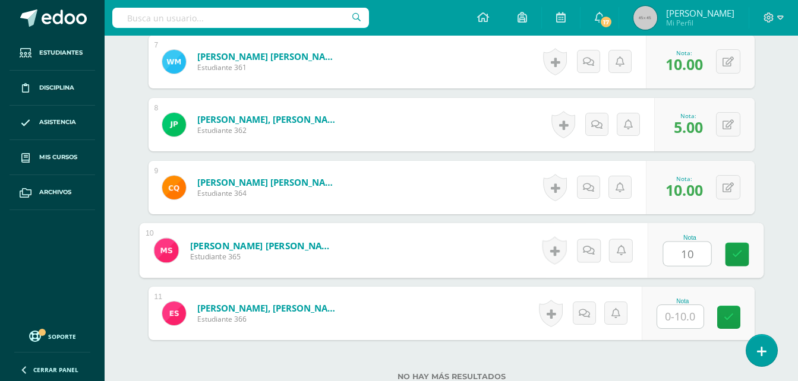
type input "10"
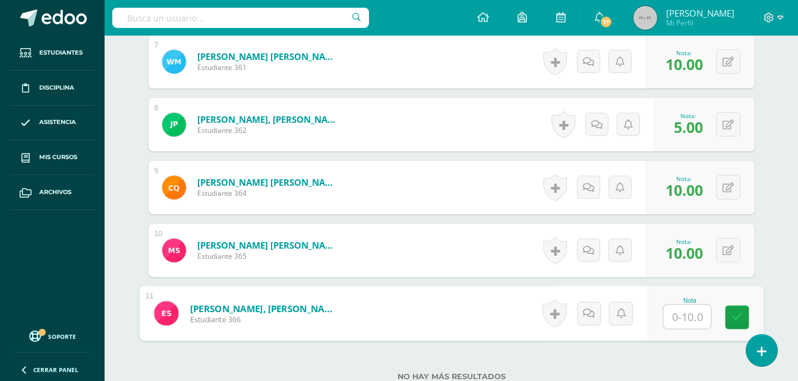
type input "2"
type input "5"
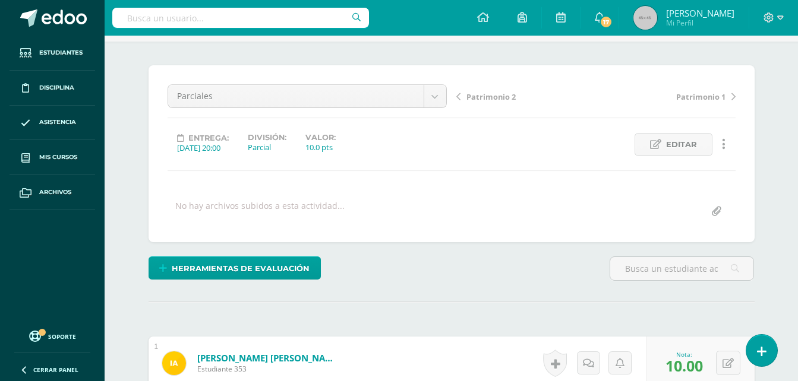
scroll to position [0, 0]
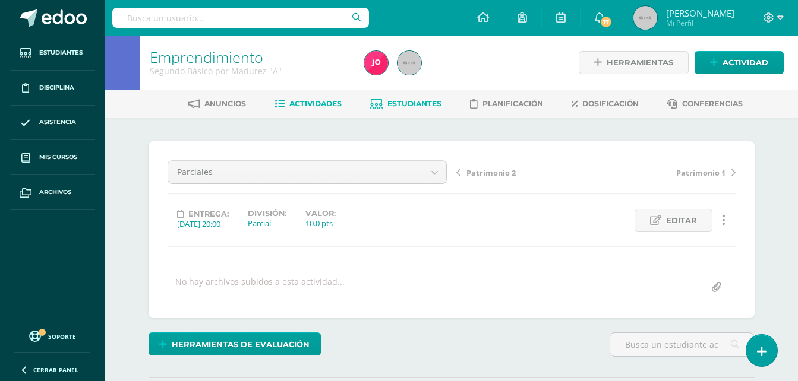
click at [416, 103] on span "Estudiantes" at bounding box center [414, 103] width 54 height 9
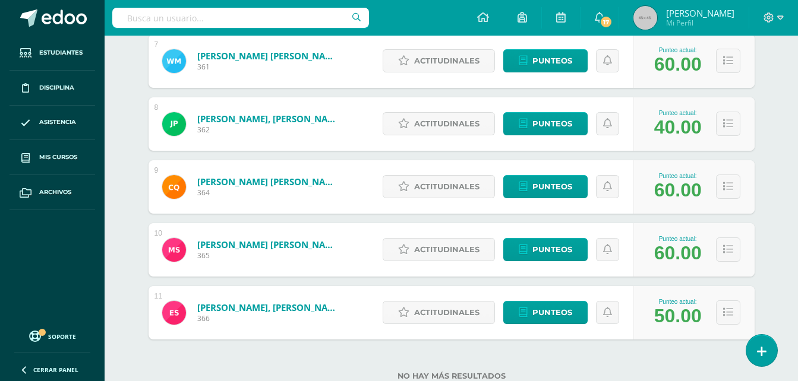
scroll to position [615, 0]
